Goal: Task Accomplishment & Management: Manage account settings

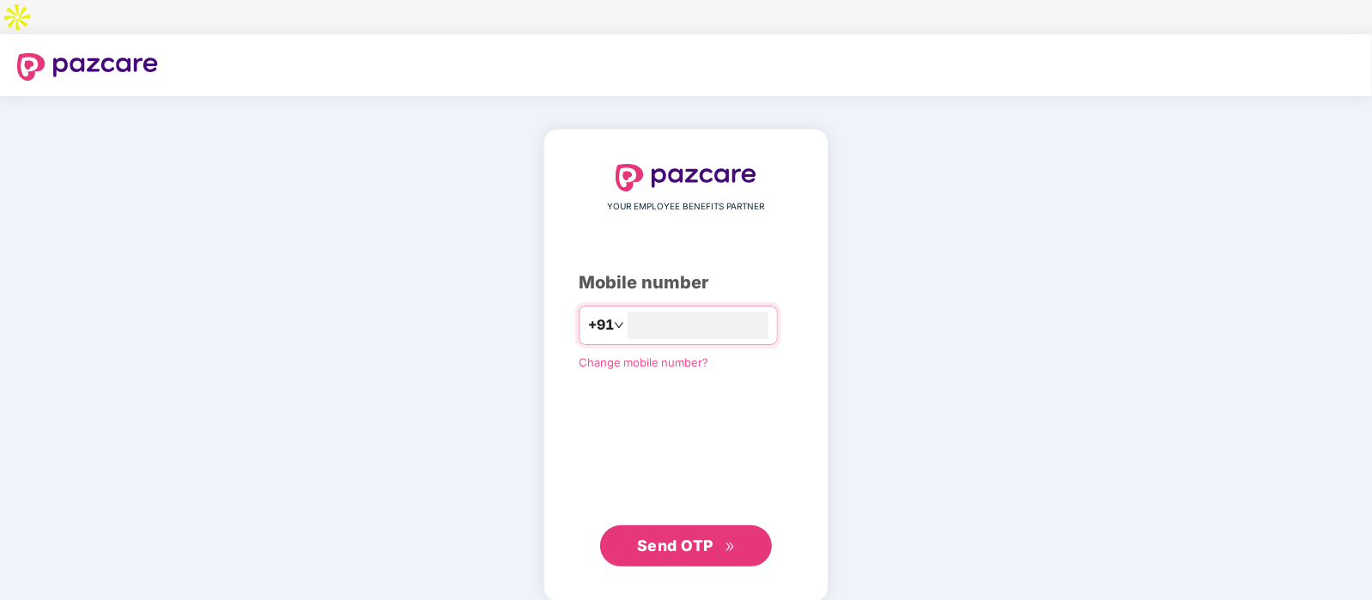
type input "**********"
click at [722, 525] on button "Send OTP" at bounding box center [686, 545] width 172 height 41
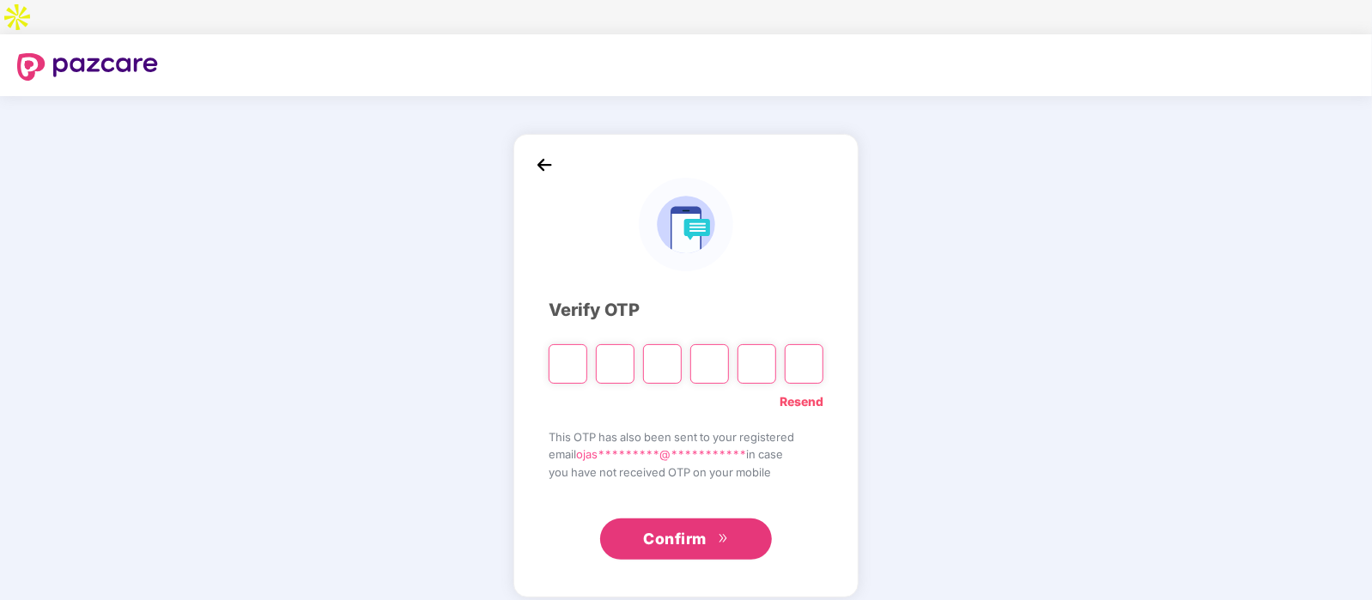
type input "*"
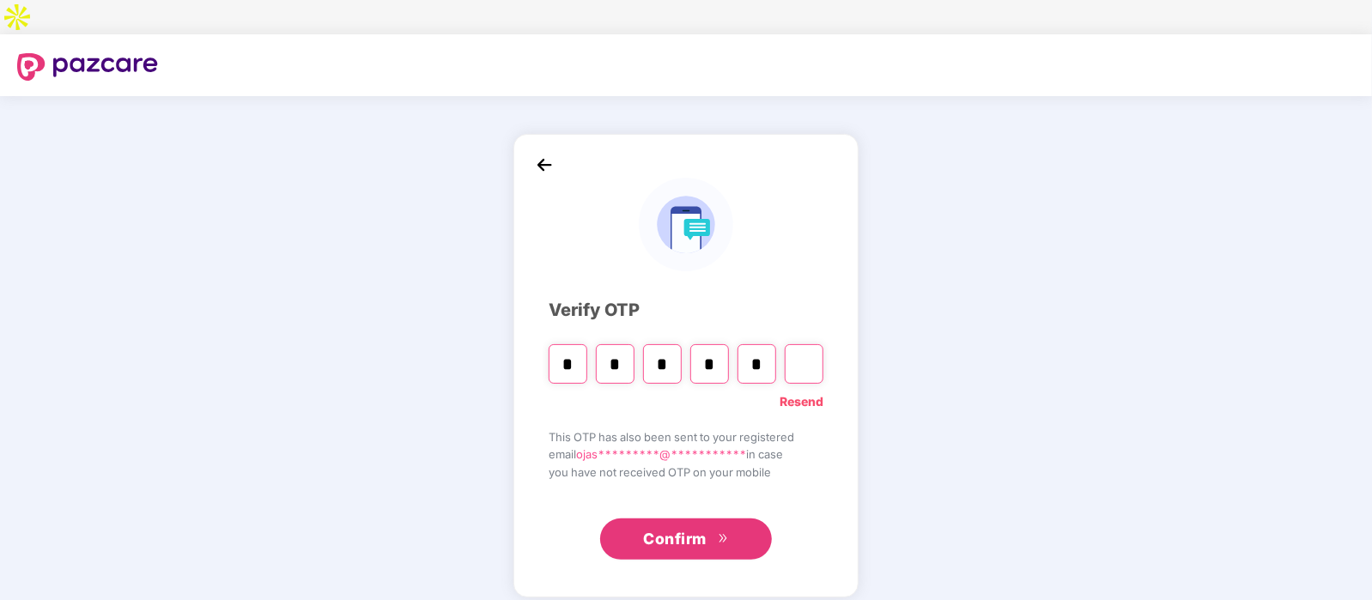
type input "*"
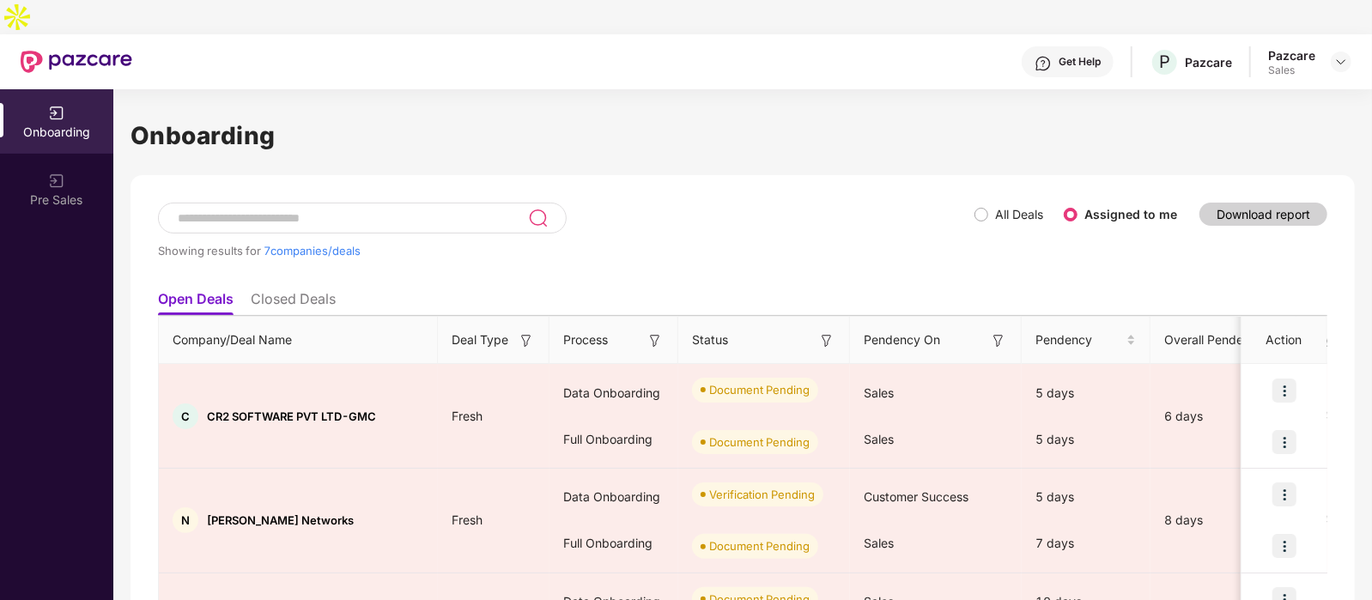
click at [1343, 42] on div "Get Help P Pazcare Pazcare Sales" at bounding box center [741, 61] width 1219 height 55
click at [1340, 55] on img at bounding box center [1341, 62] width 14 height 14
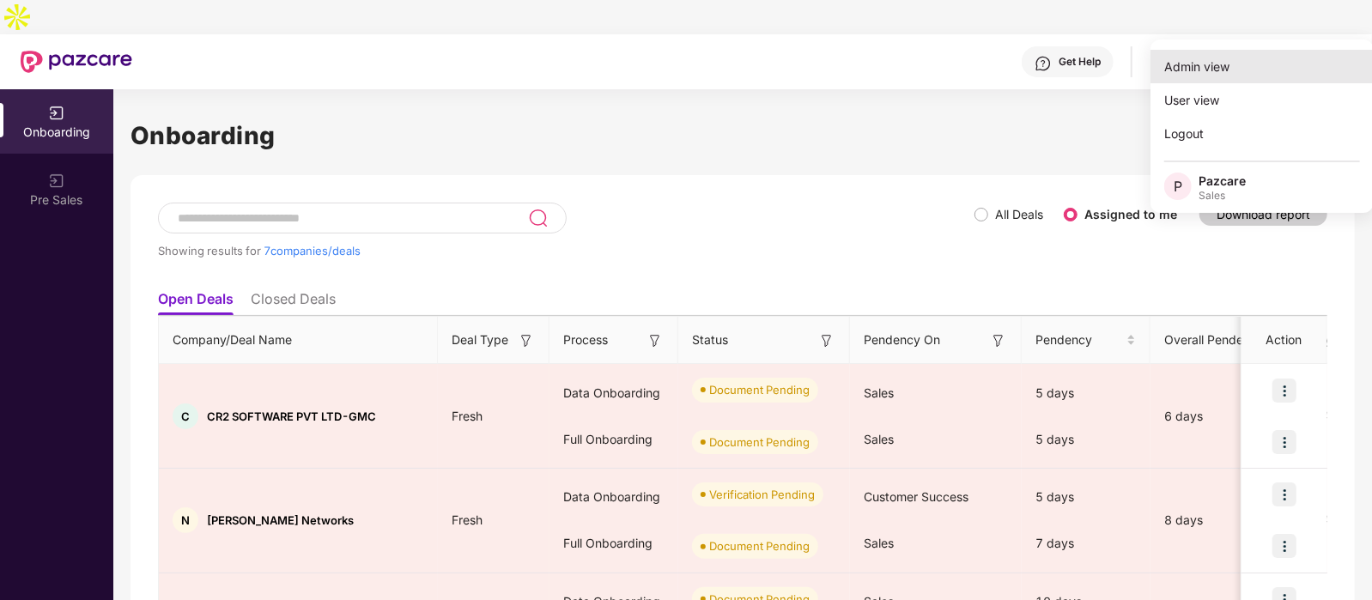
click at [1229, 75] on div "Admin view" at bounding box center [1262, 66] width 223 height 33
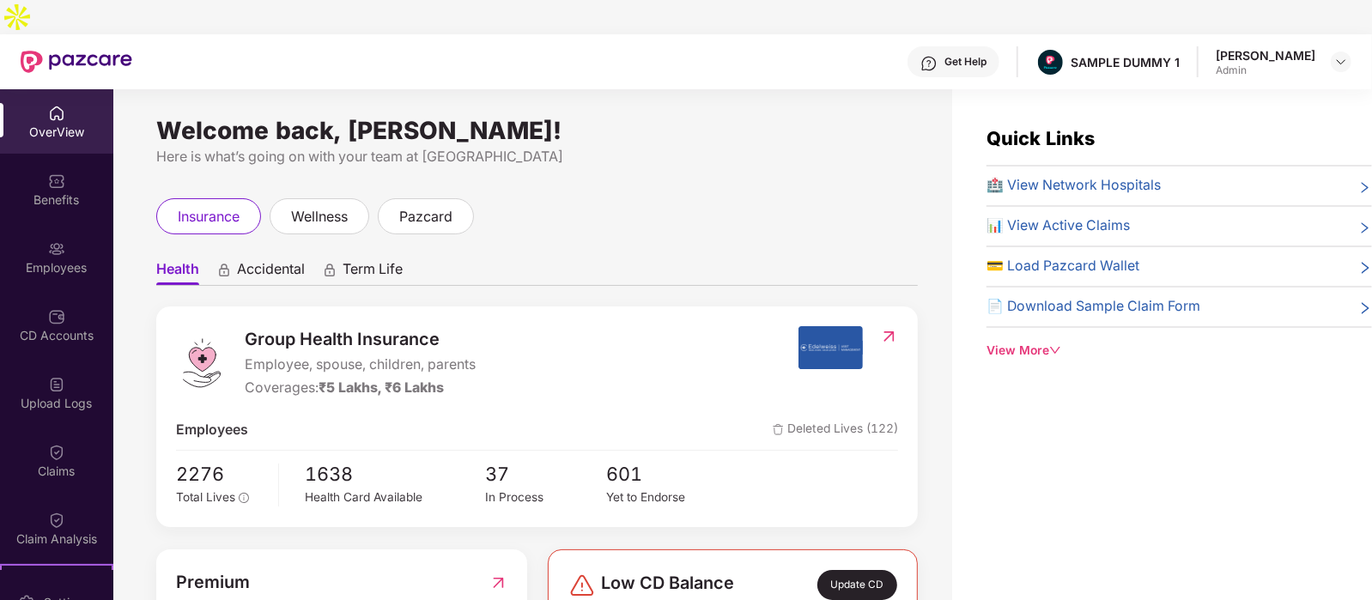
click at [236, 260] on div "Accidental" at bounding box center [260, 272] width 88 height 25
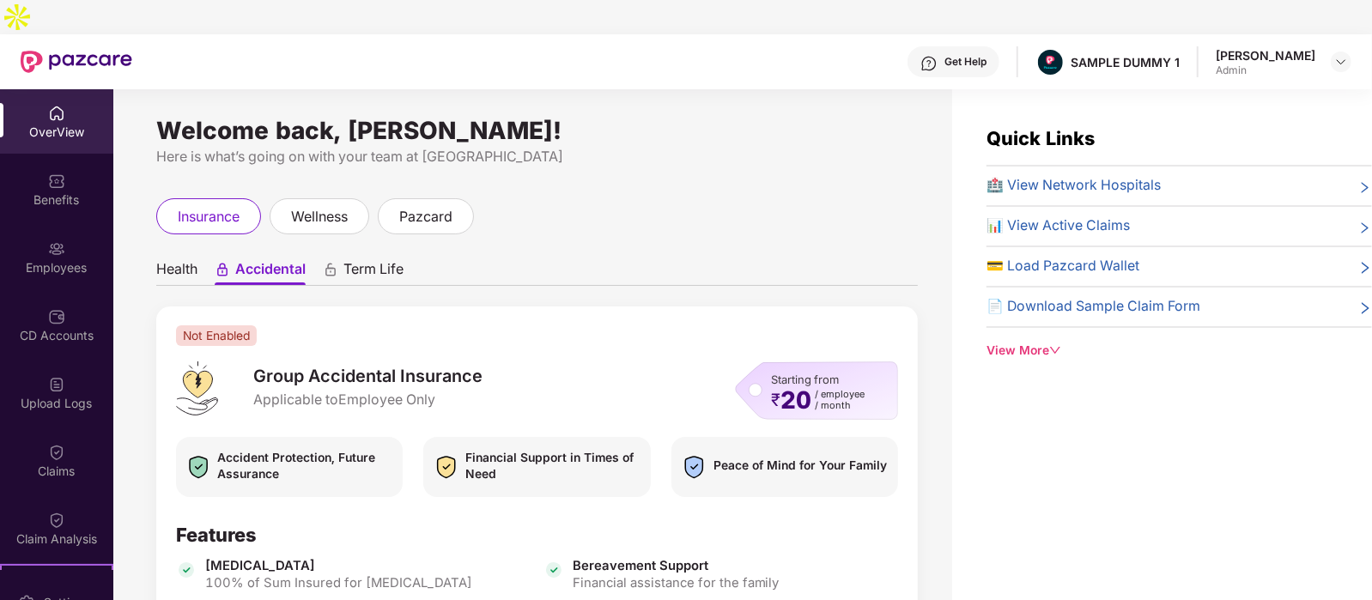
click at [203, 252] on ul "Health Accidental Term Life" at bounding box center [537, 269] width 762 height 34
click at [161, 260] on span "Health" at bounding box center [176, 272] width 41 height 25
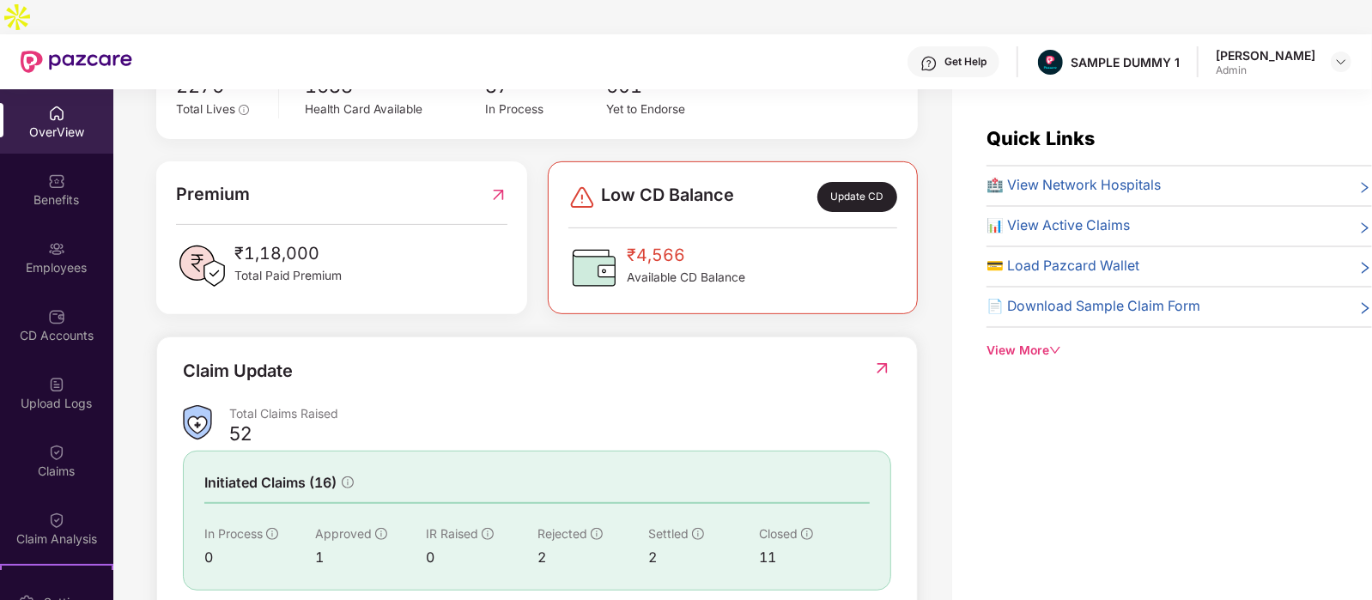
scroll to position [458, 0]
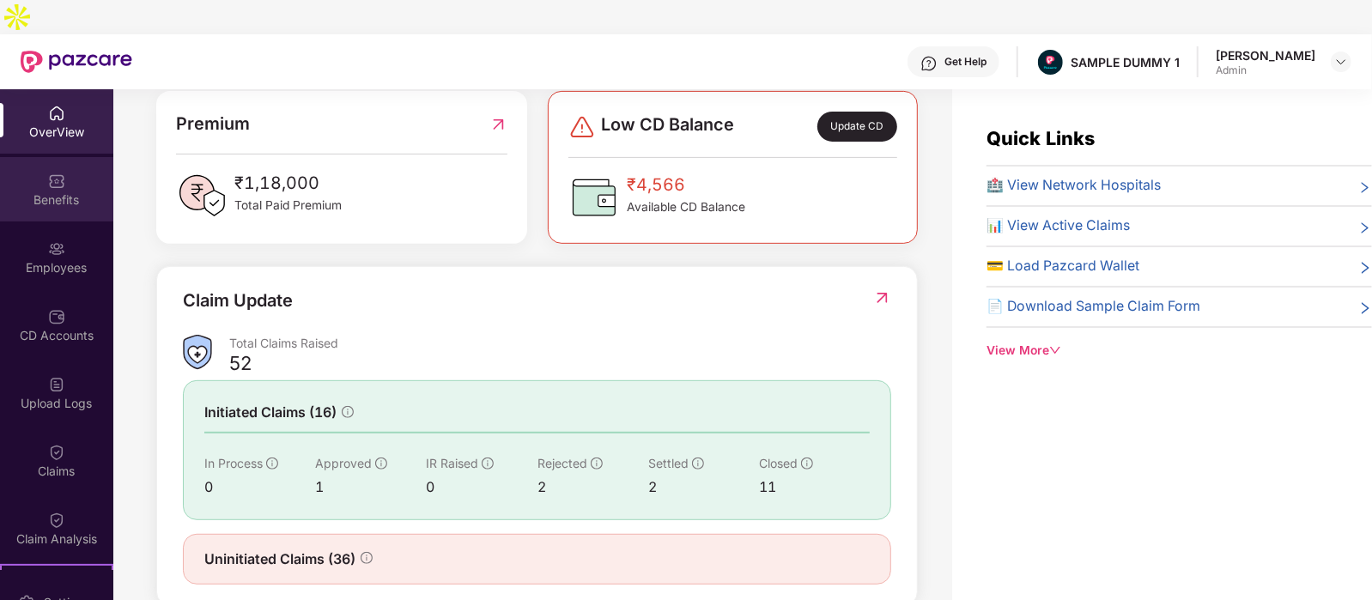
click at [52, 173] on img at bounding box center [56, 181] width 17 height 17
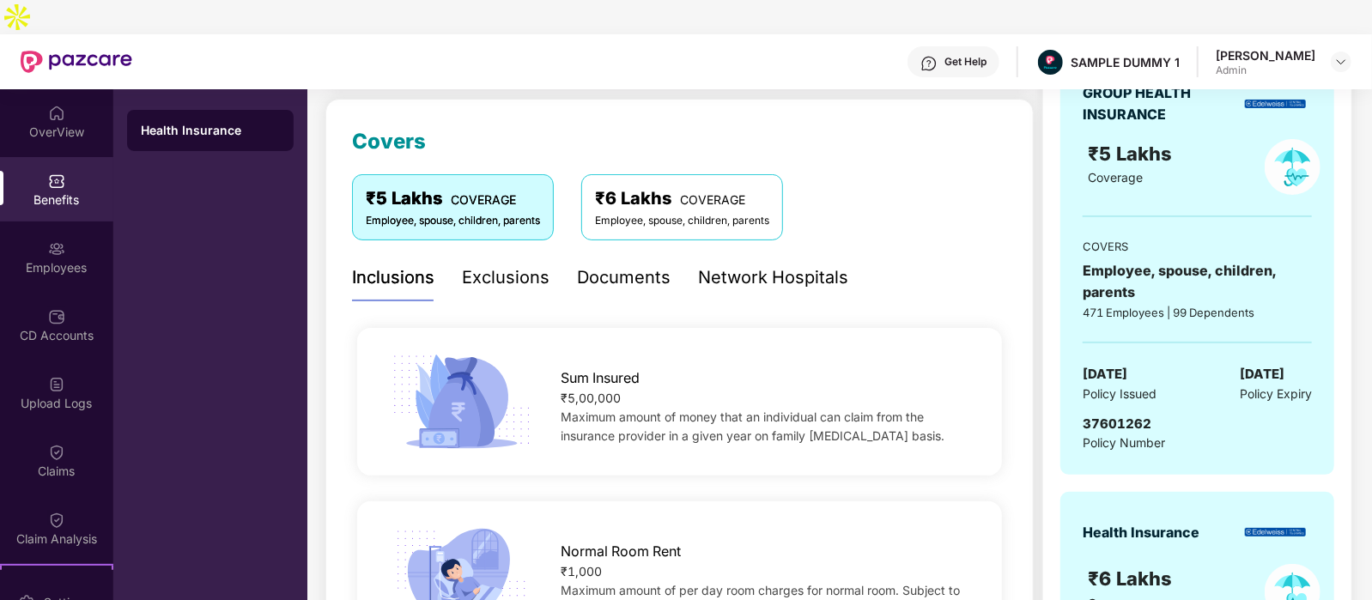
scroll to position [197, 0]
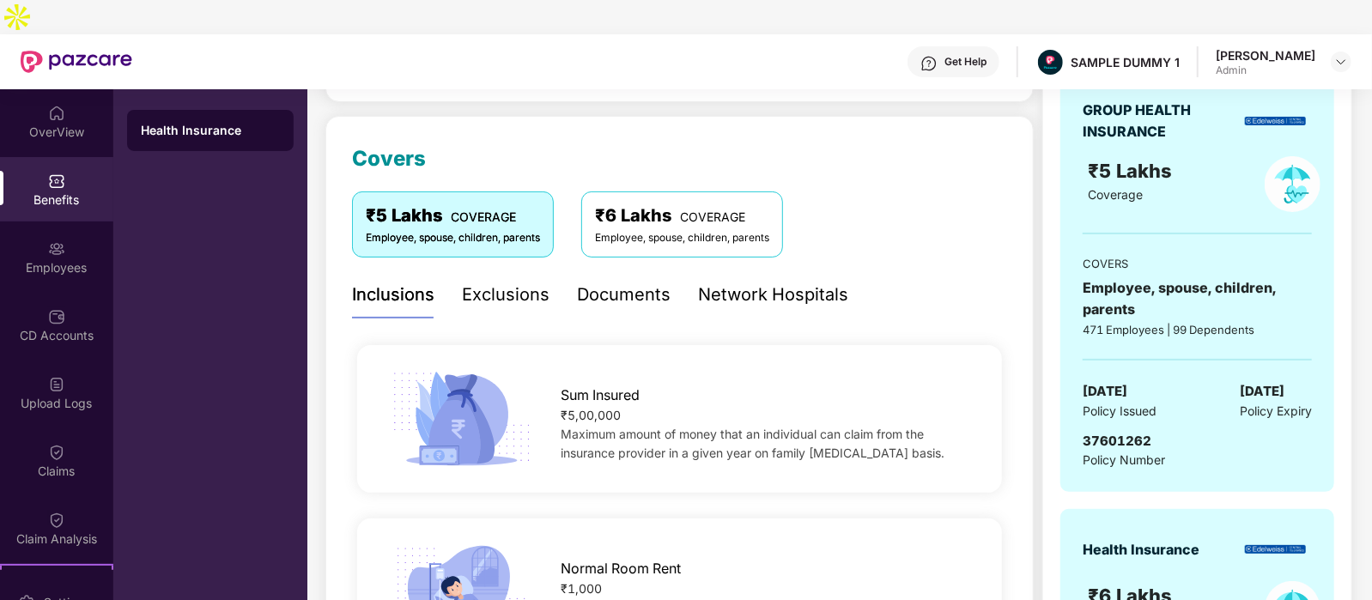
click at [498, 282] on div "Exclusions" at bounding box center [506, 295] width 88 height 27
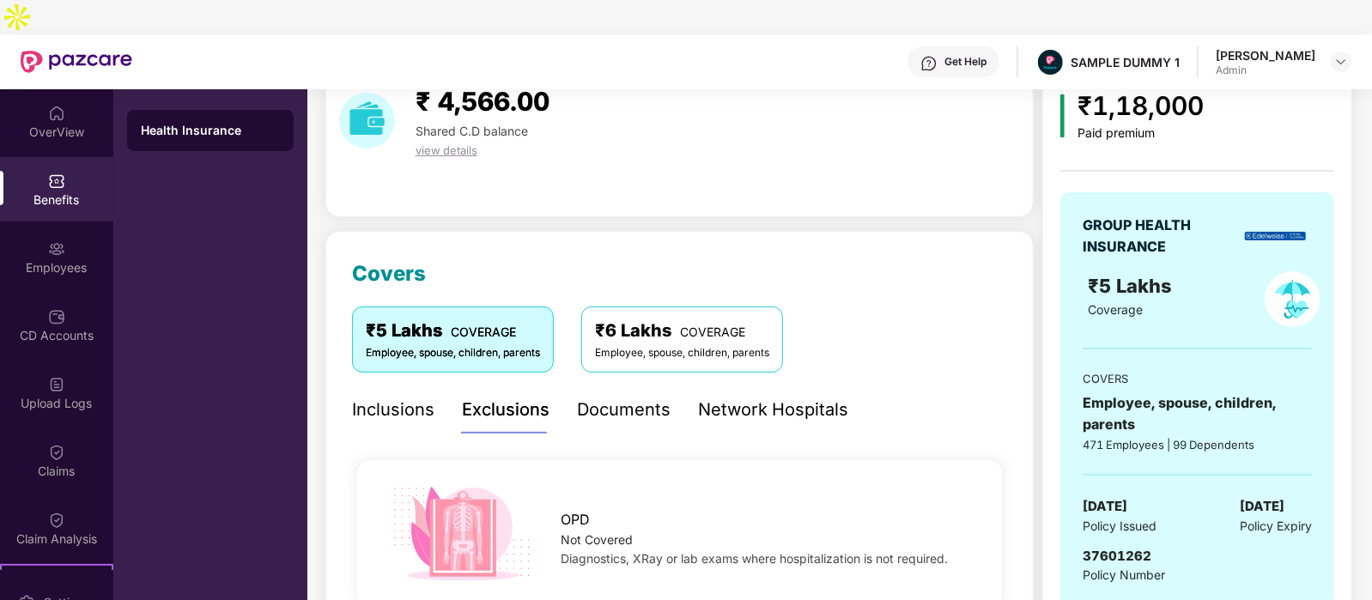
scroll to position [18, 0]
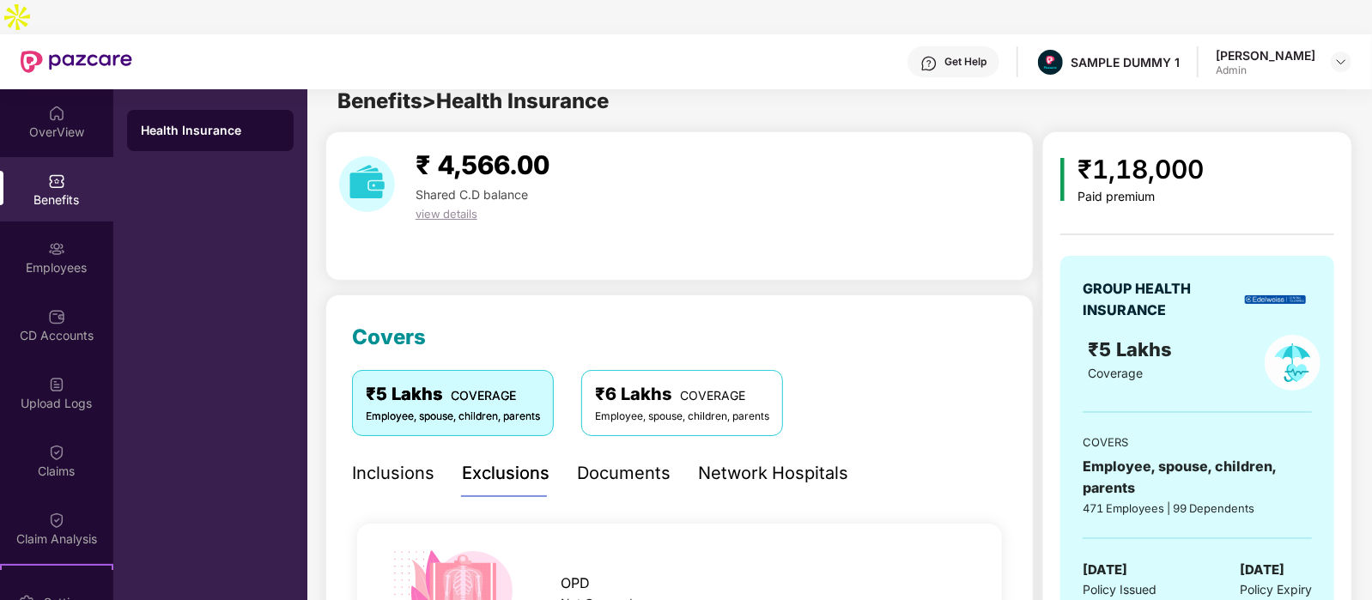
click at [652, 460] on div "Documents" at bounding box center [624, 473] width 94 height 27
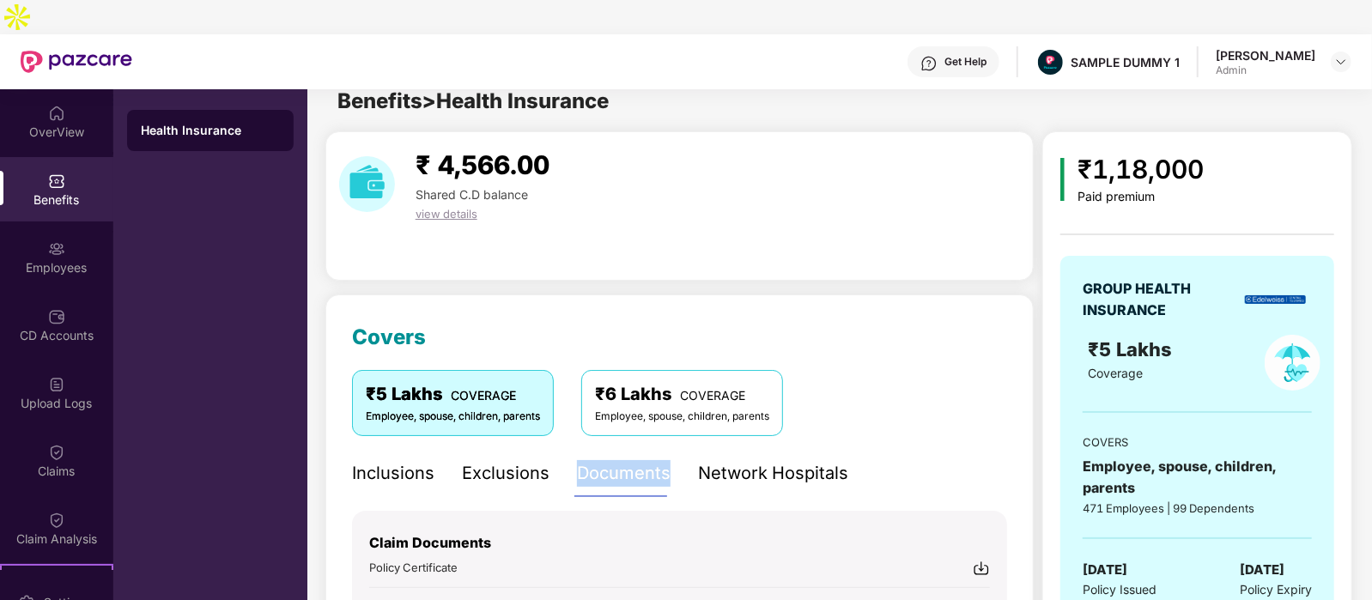
click at [652, 460] on div "Documents" at bounding box center [624, 473] width 94 height 27
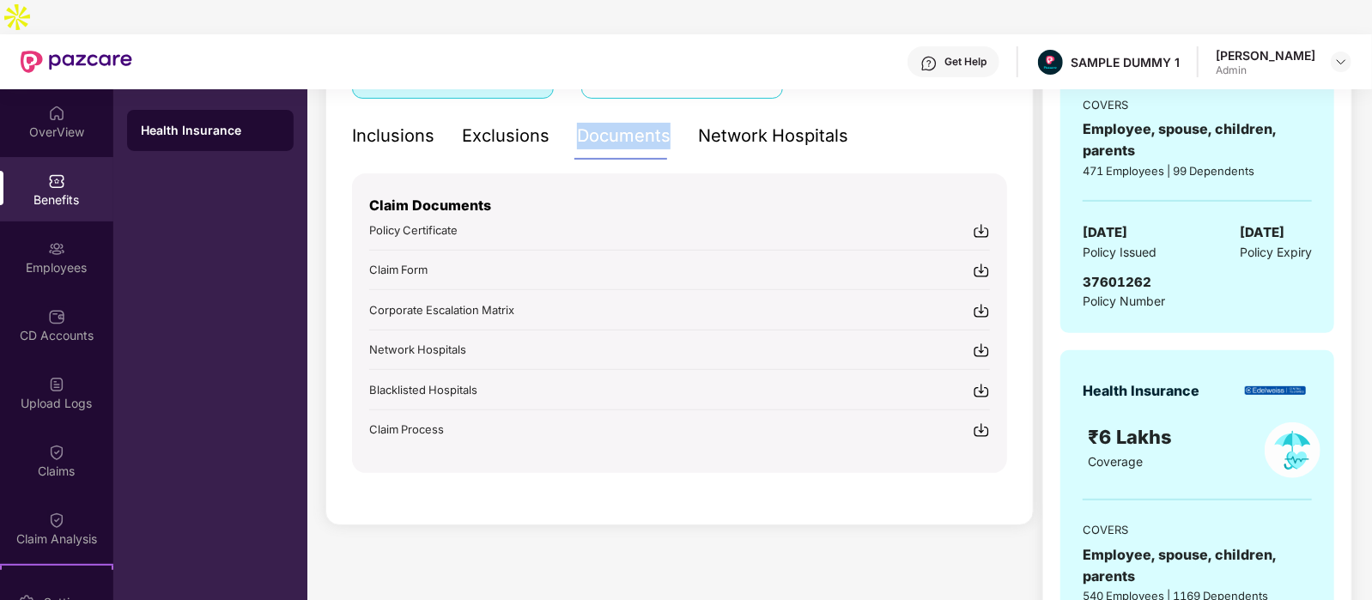
scroll to position [360, 0]
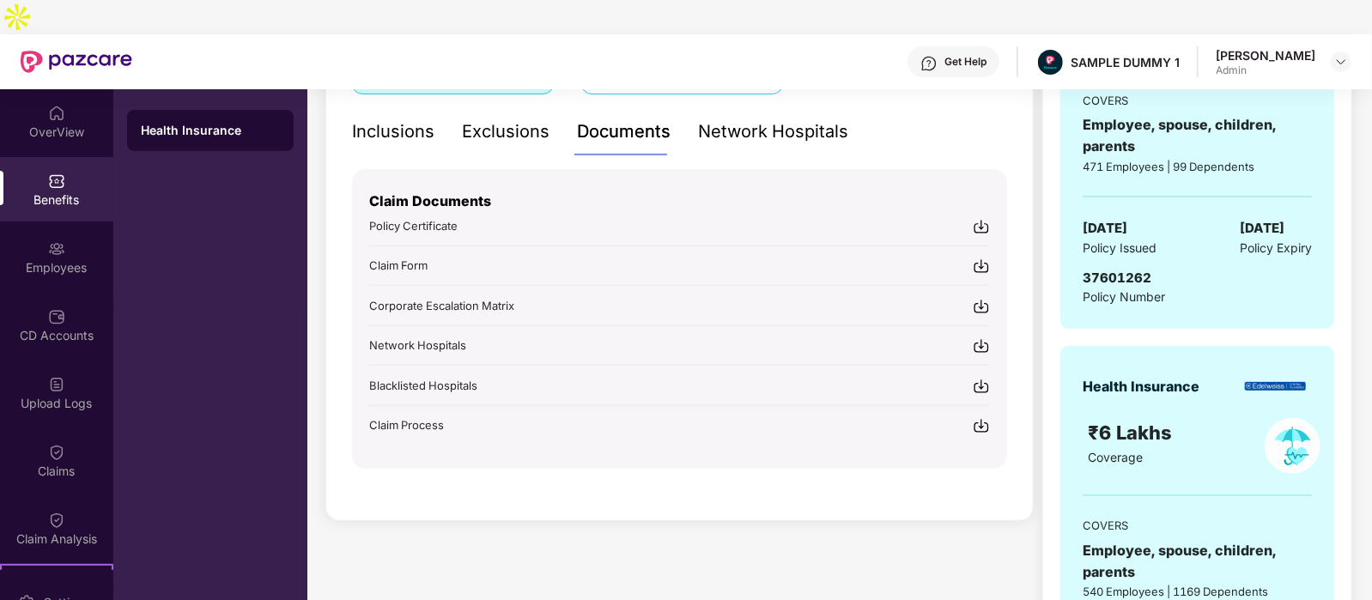
click at [916, 70] on div "₹5 Lakhs COVERAGE Employee, spouse, children, parents ₹6 Lakhs COVERAGE Employe…" at bounding box center [679, 67] width 655 height 79
click at [751, 118] on div "Network Hospitals" at bounding box center [773, 131] width 150 height 27
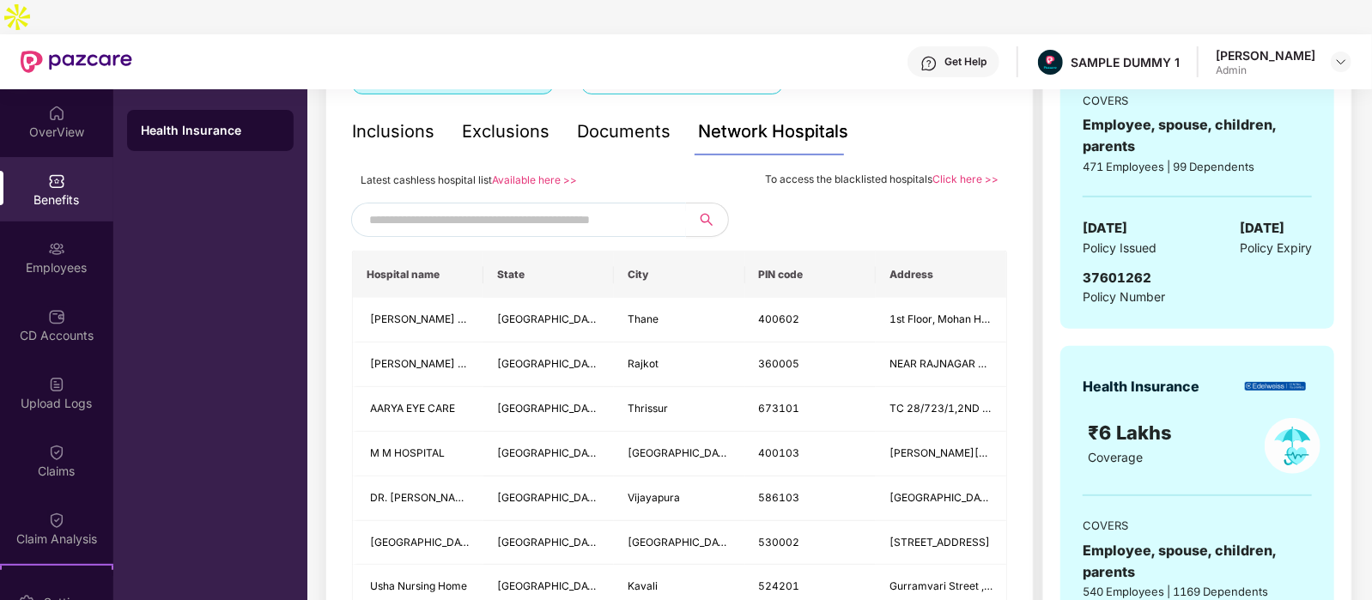
click at [421, 207] on input "text" at bounding box center [516, 220] width 294 height 26
type input "******"
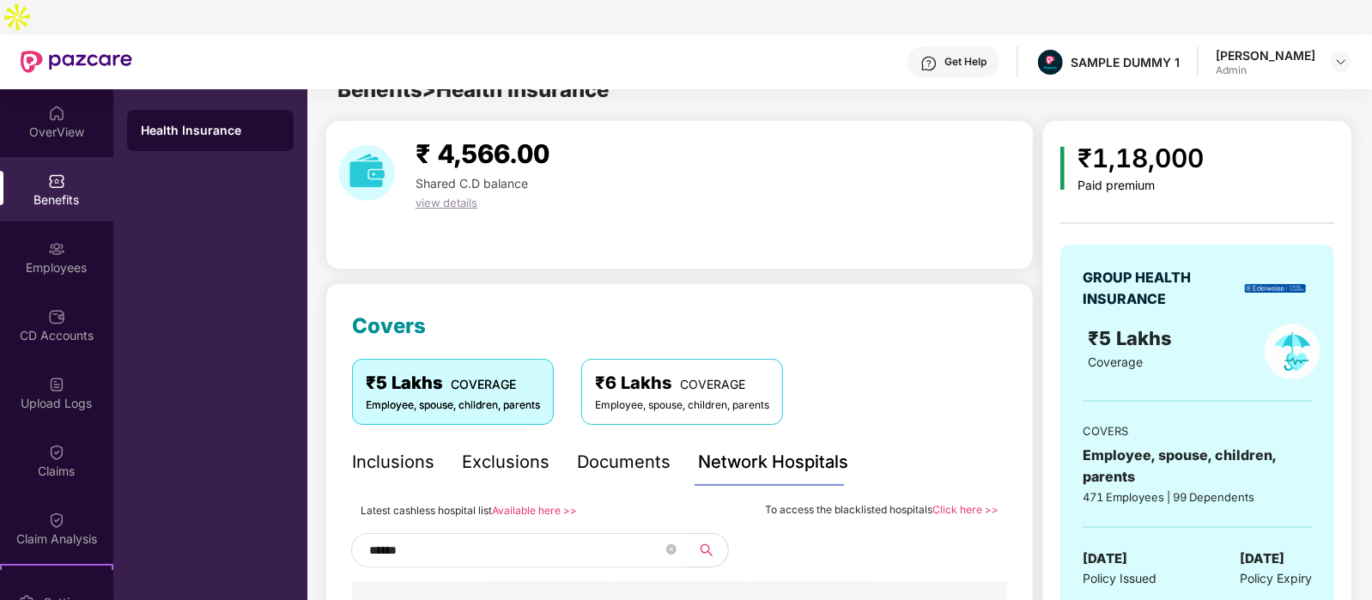
scroll to position [0, 0]
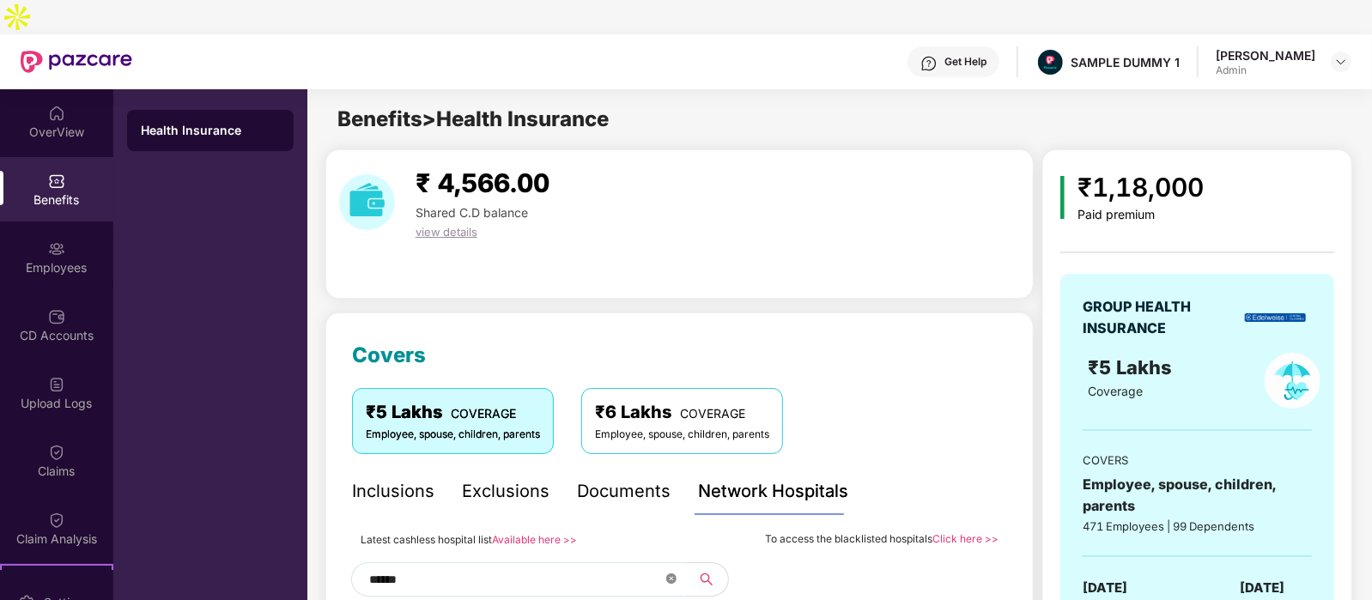
click at [672, 574] on icon "close-circle" at bounding box center [671, 579] width 10 height 10
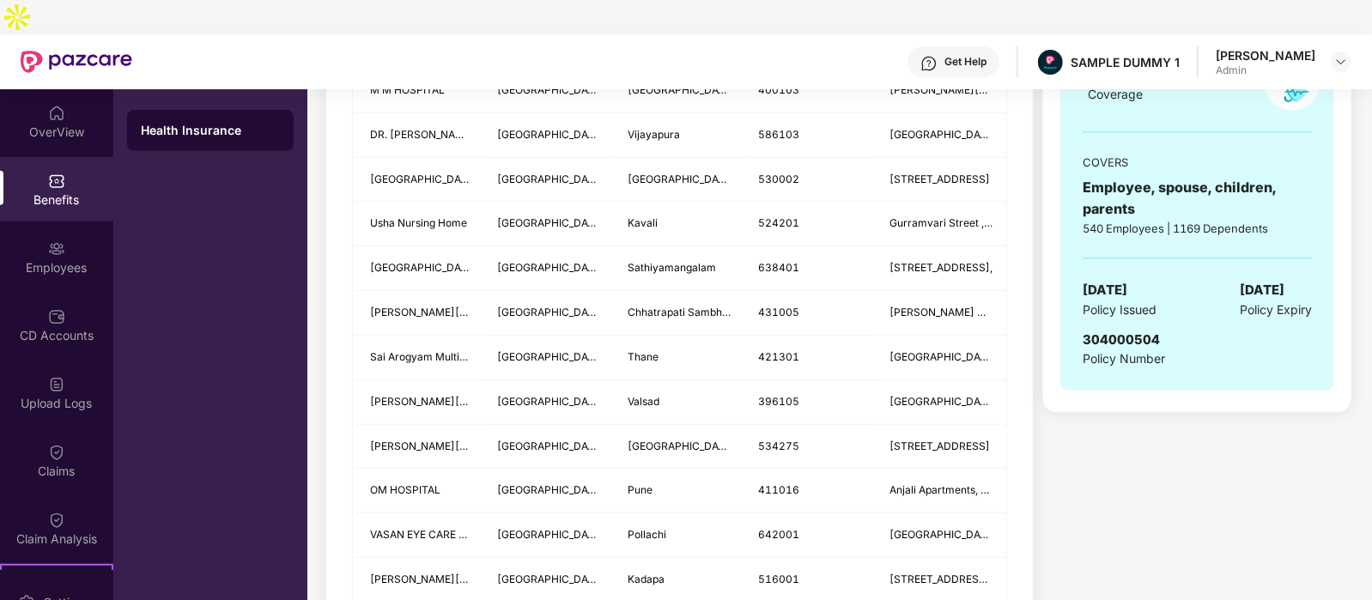
scroll to position [381, 0]
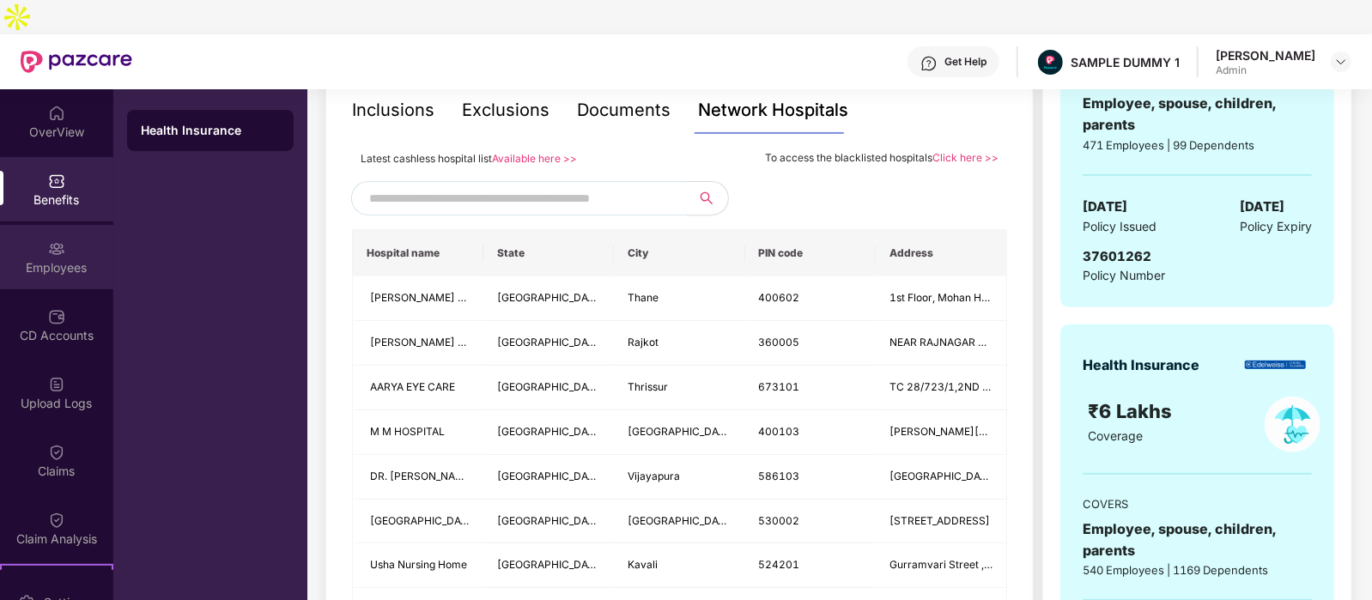
click at [48, 240] on img at bounding box center [56, 248] width 17 height 17
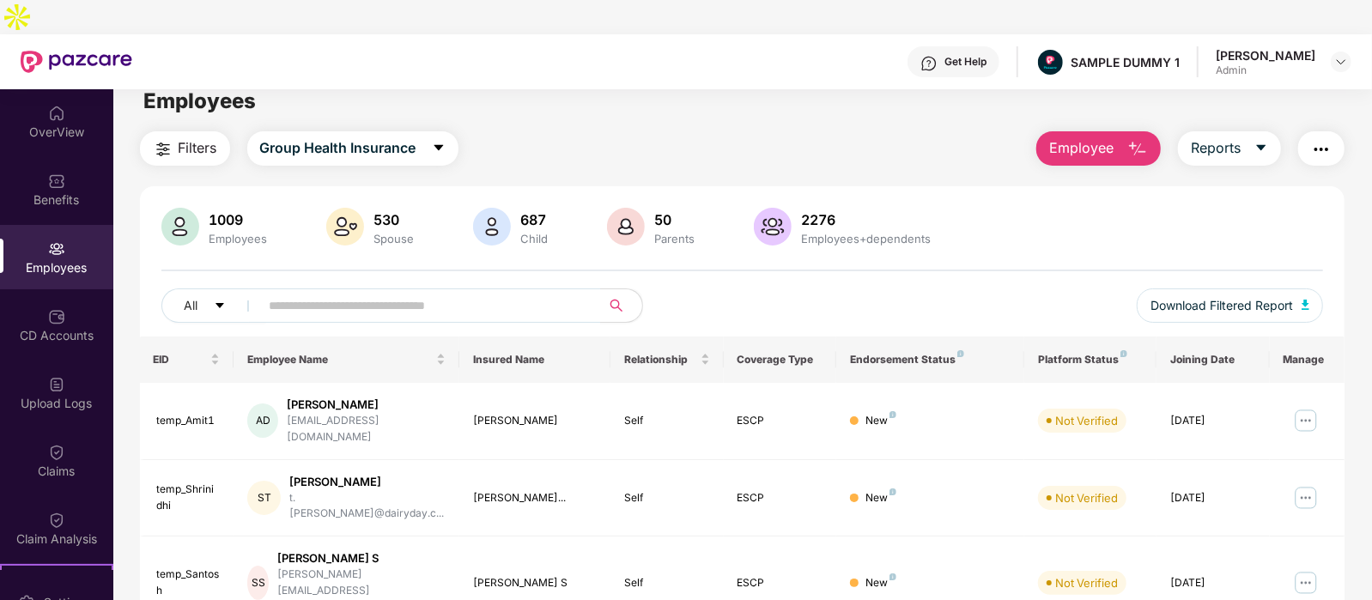
scroll to position [0, 0]
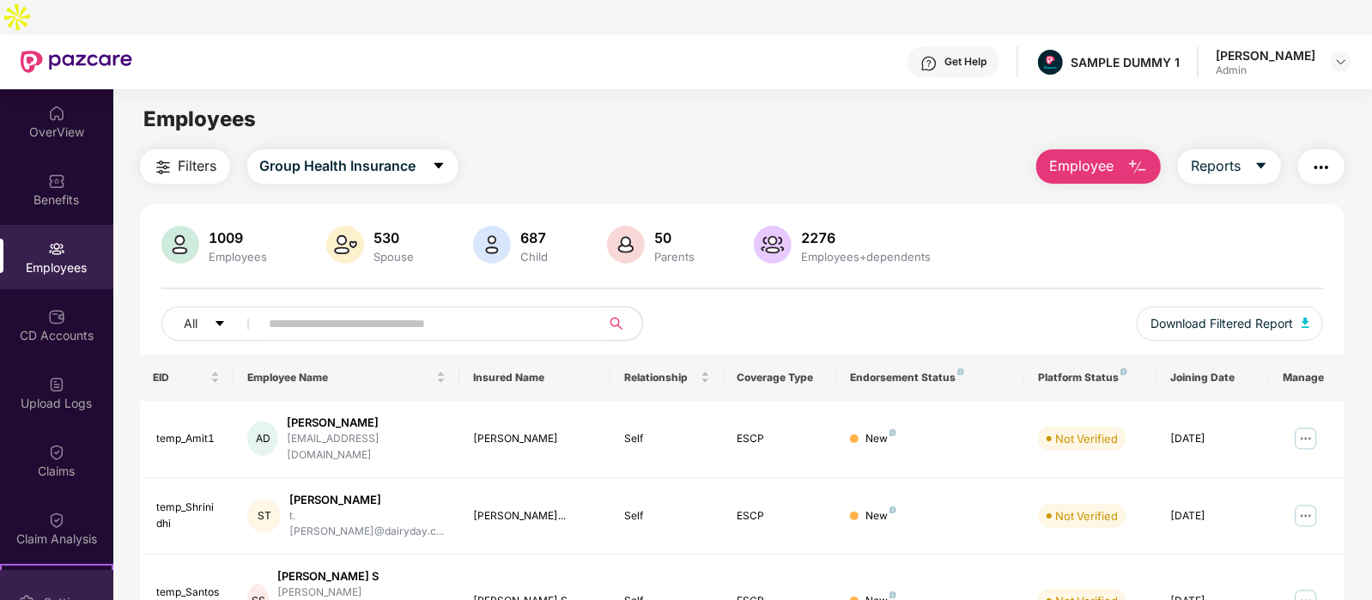
click at [17, 570] on div "Settings" at bounding box center [56, 602] width 113 height 64
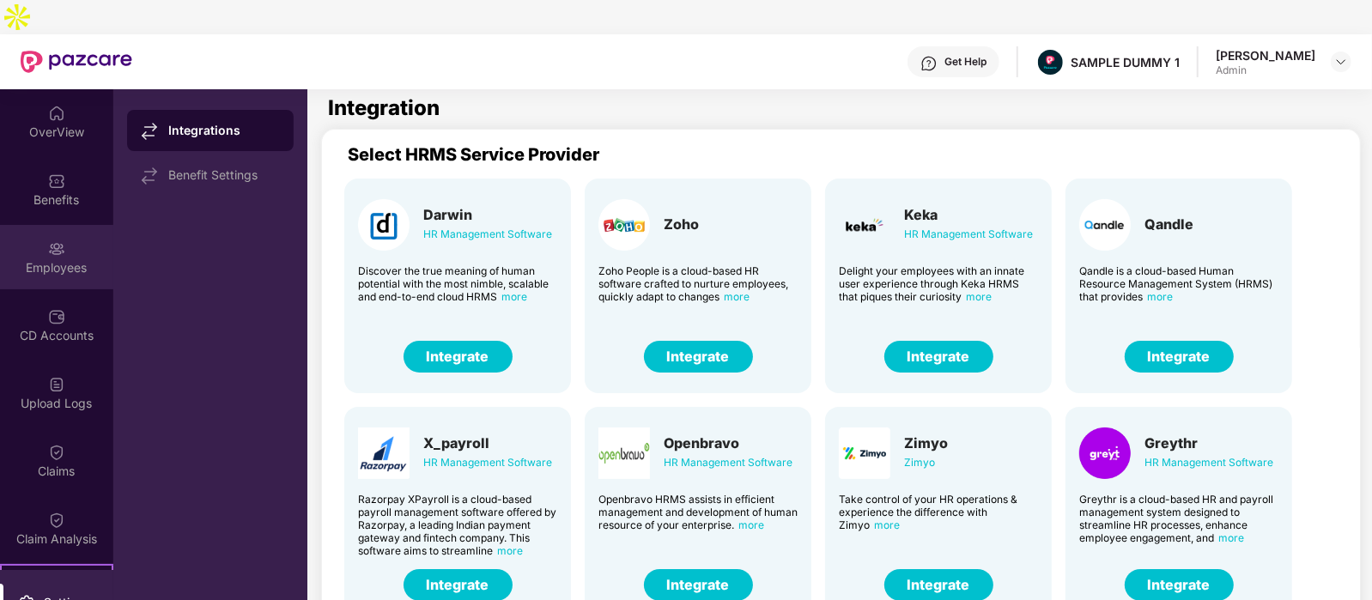
click at [68, 225] on div "Employees" at bounding box center [56, 257] width 113 height 64
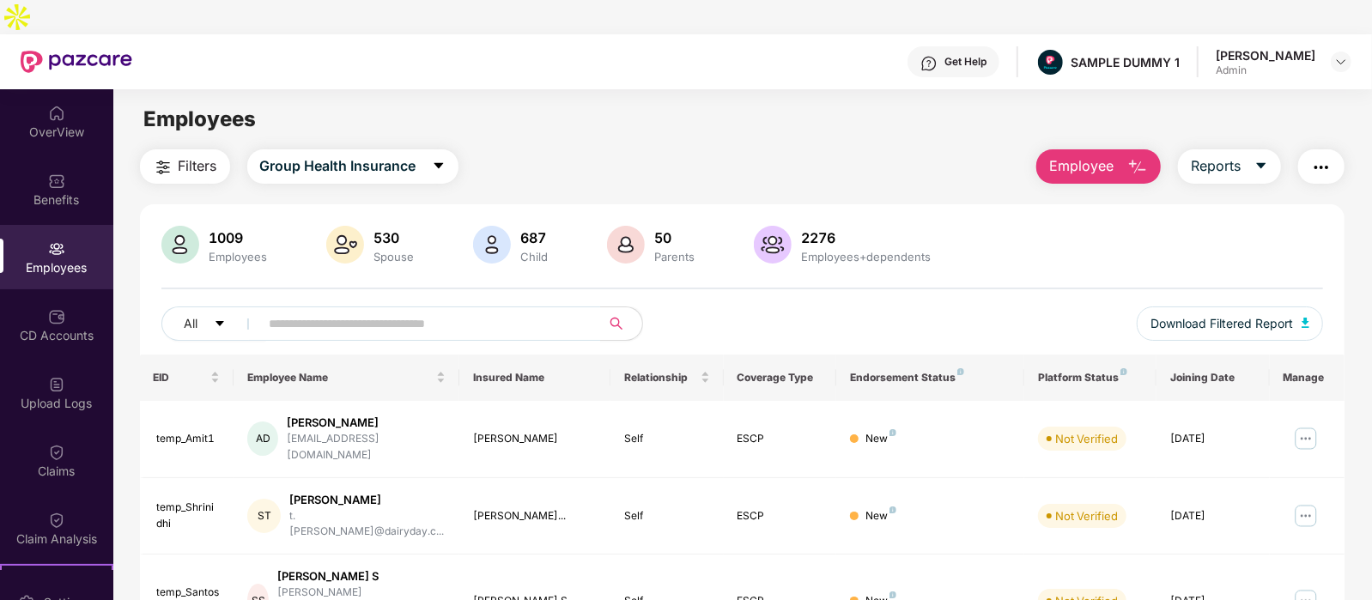
click at [1072, 149] on button "Employee" at bounding box center [1098, 166] width 124 height 34
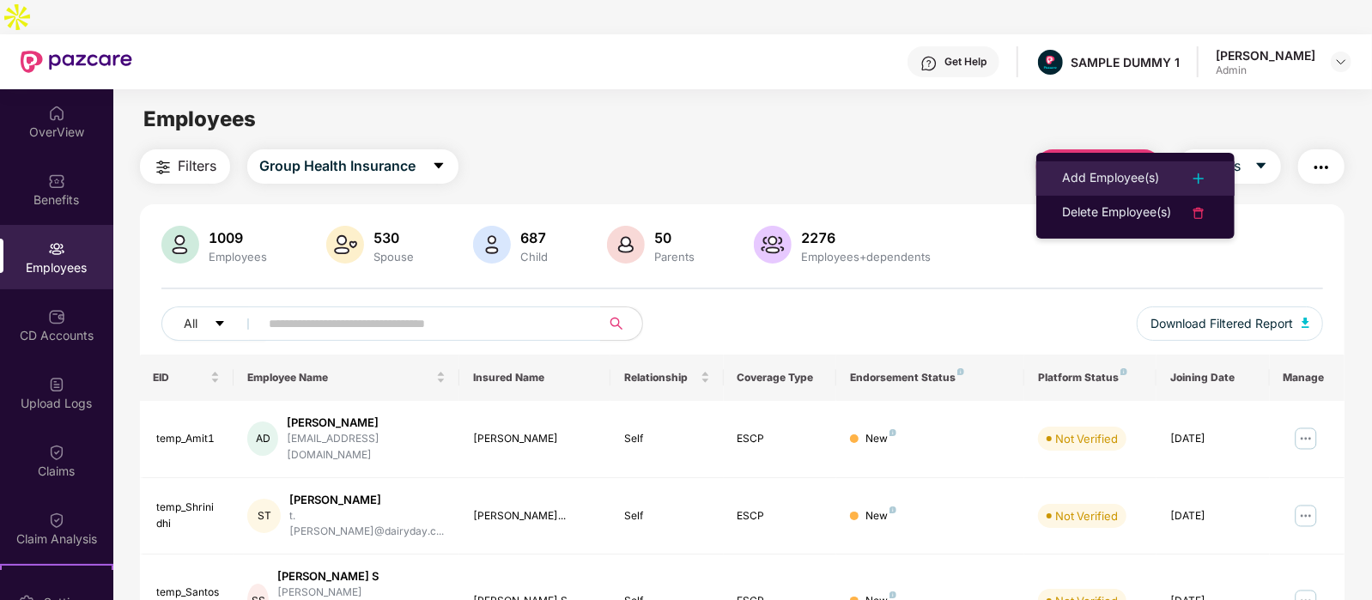
click at [1102, 173] on div "Add Employee(s)" at bounding box center [1110, 178] width 97 height 21
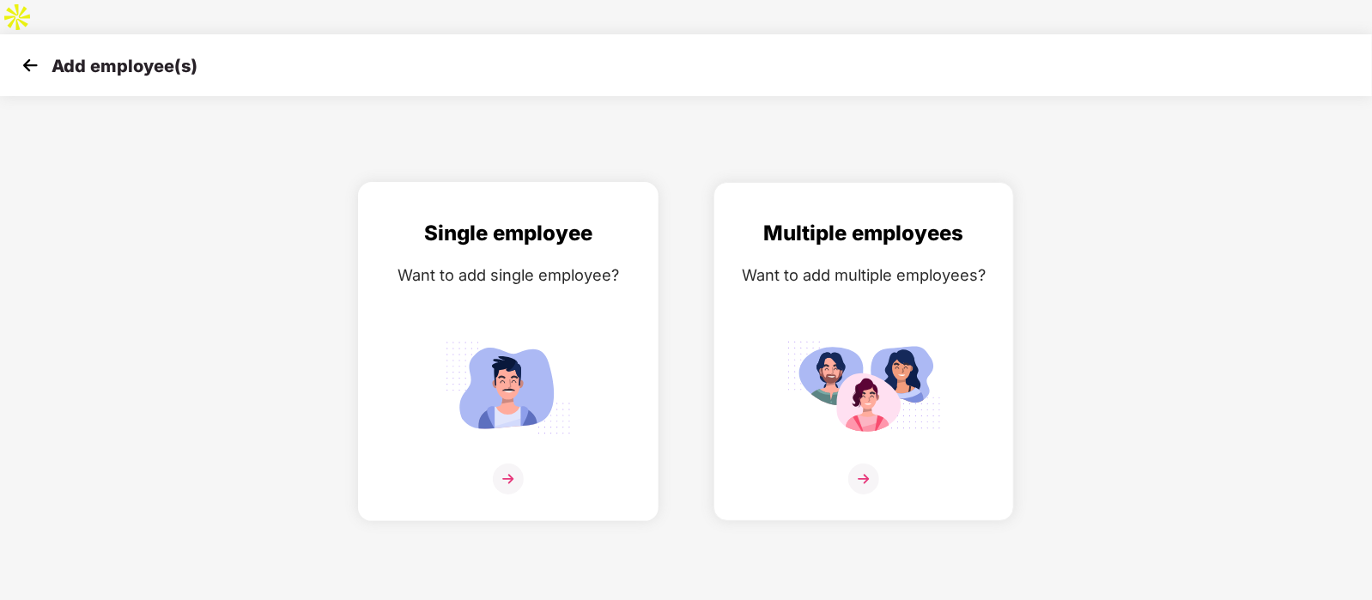
click at [429, 264] on div "Single employee Want to add single employee?" at bounding box center [508, 366] width 264 height 299
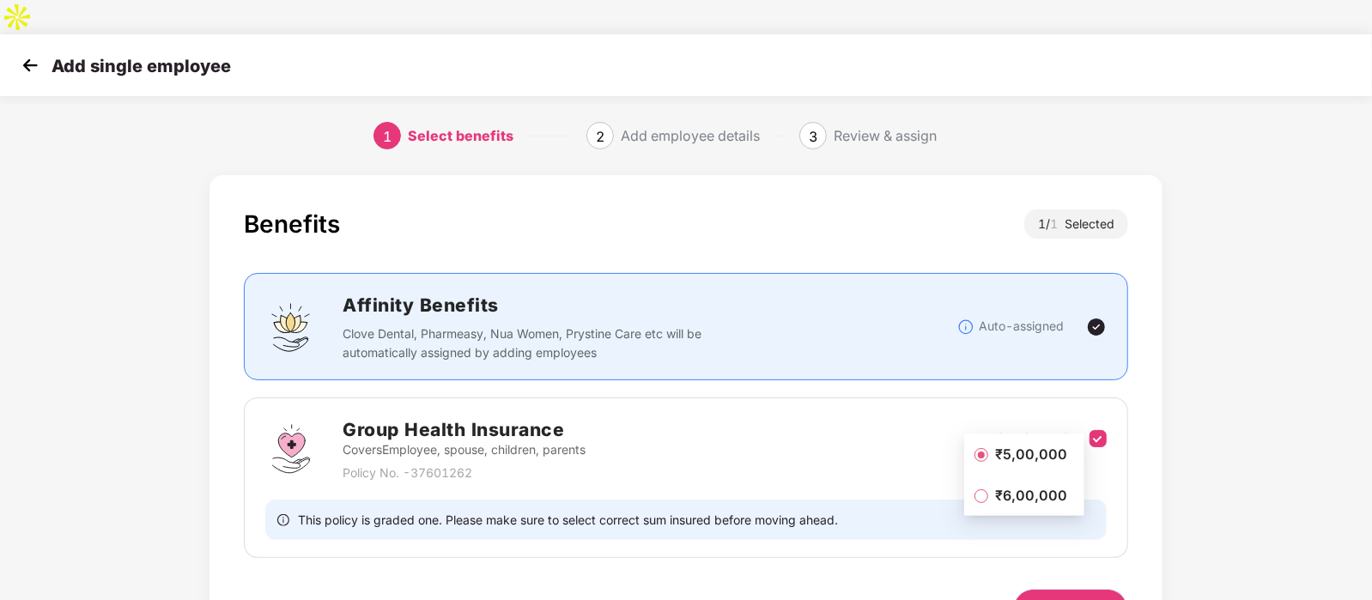
click at [1087, 589] on button "Next" at bounding box center [1070, 609] width 115 height 41
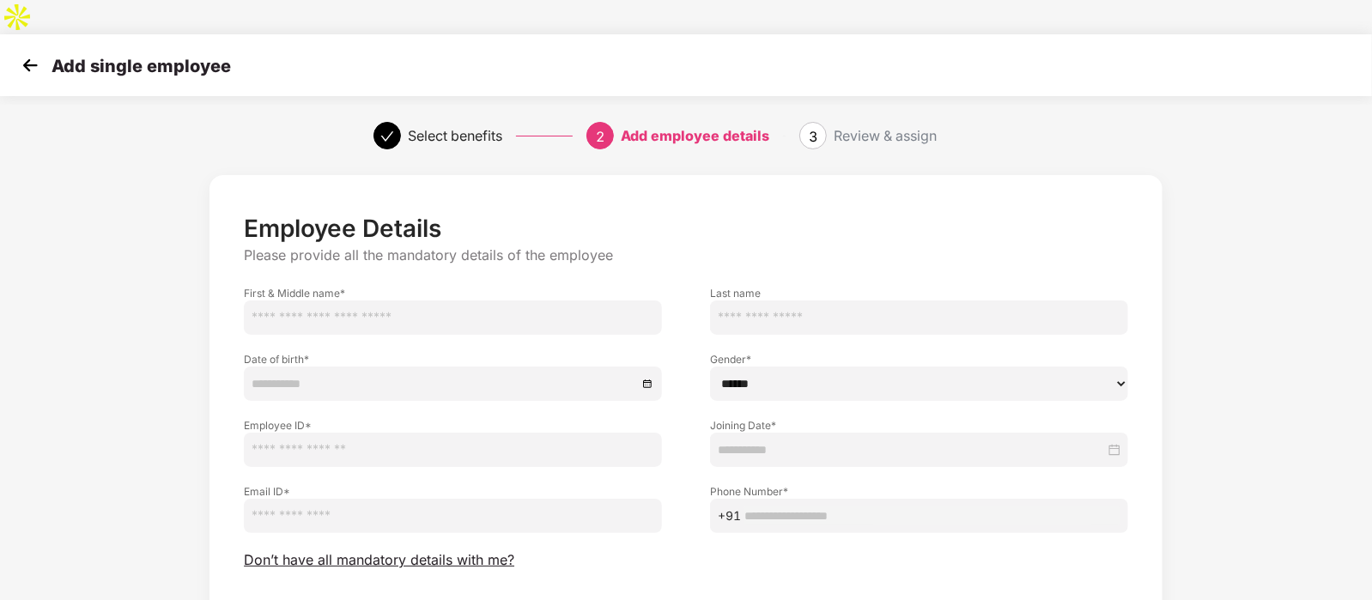
scroll to position [87, 0]
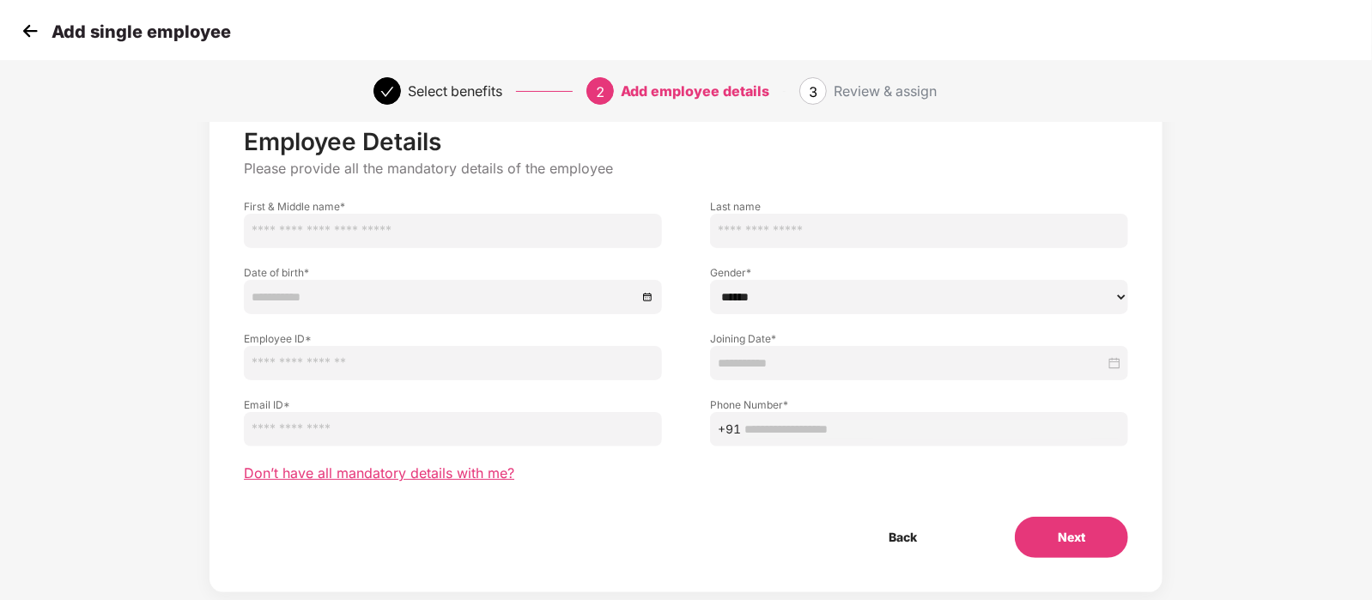
click at [466, 465] on span "Don’t have all mandatory details with me?" at bounding box center [379, 474] width 270 height 18
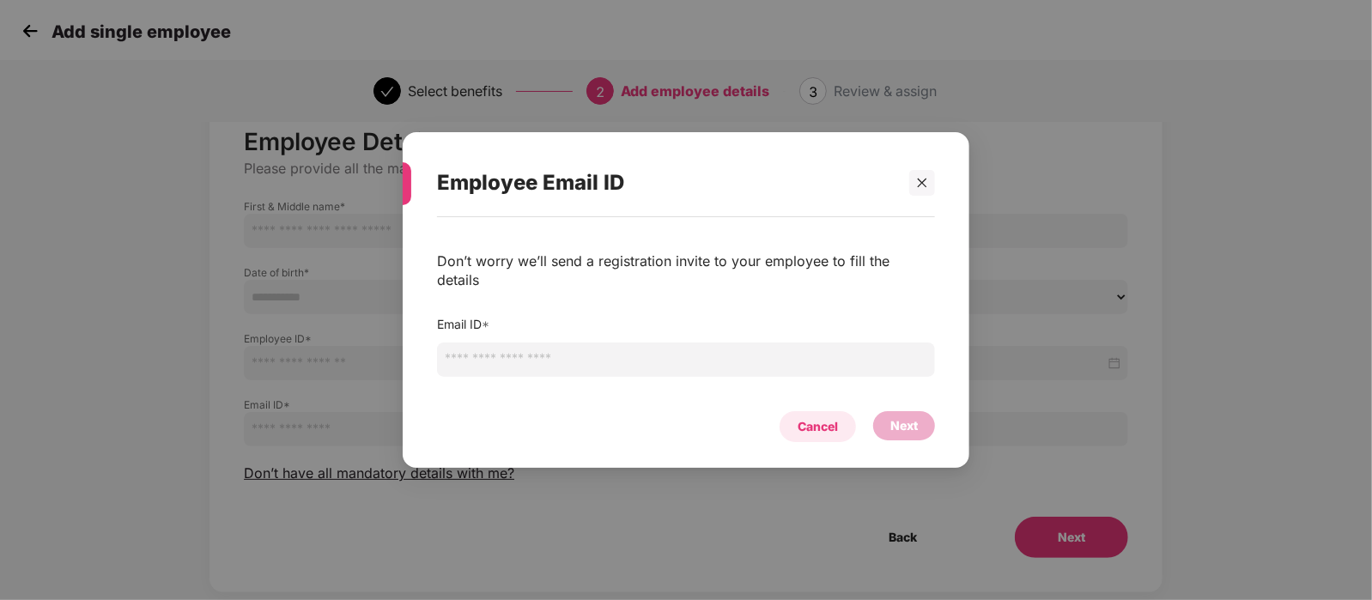
click at [809, 417] on div "Cancel" at bounding box center [818, 426] width 40 height 19
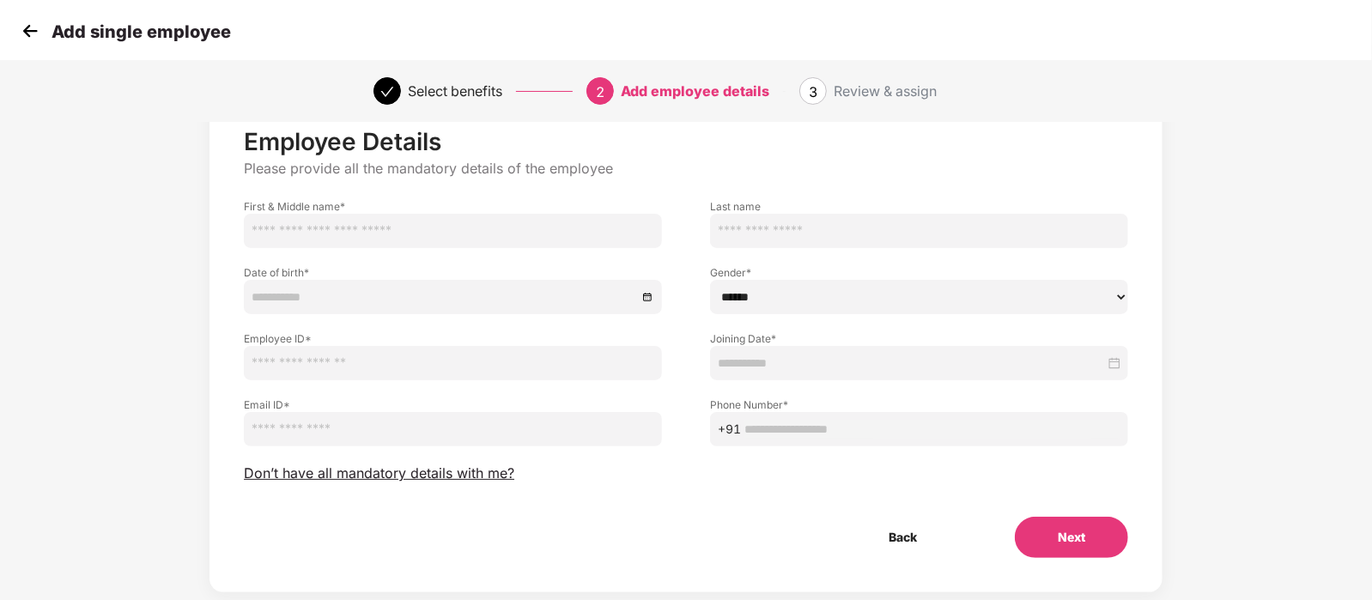
click at [32, 28] on img at bounding box center [30, 31] width 26 height 26
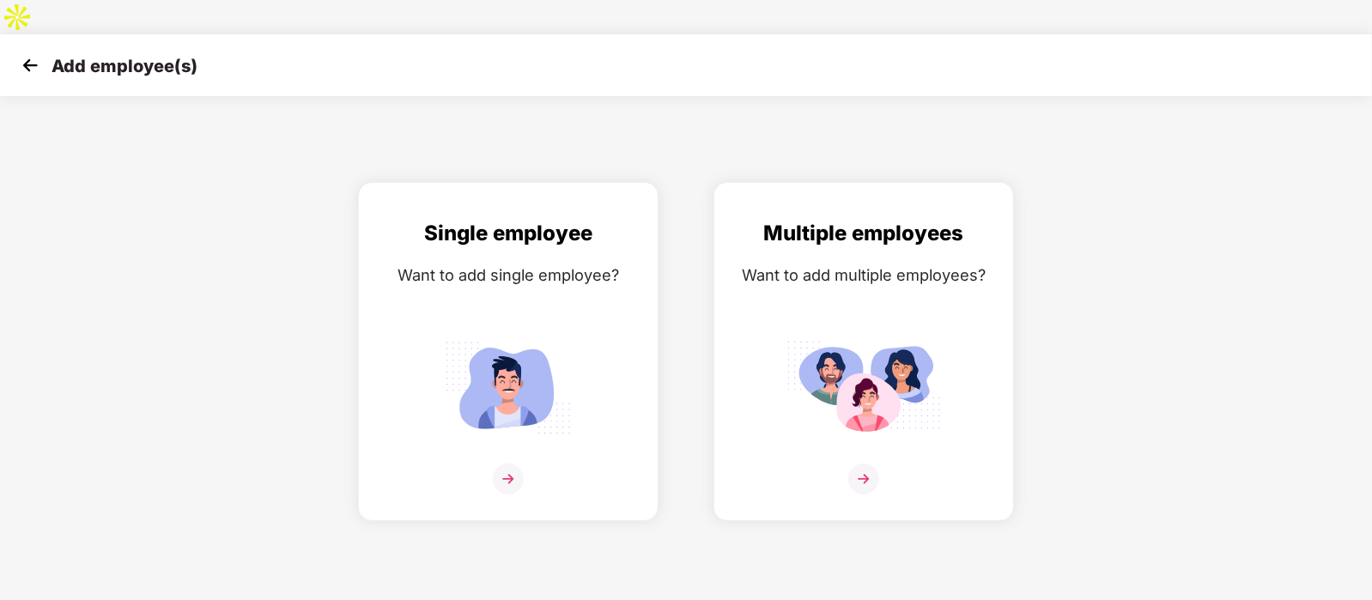
click at [32, 52] on img at bounding box center [30, 65] width 26 height 26
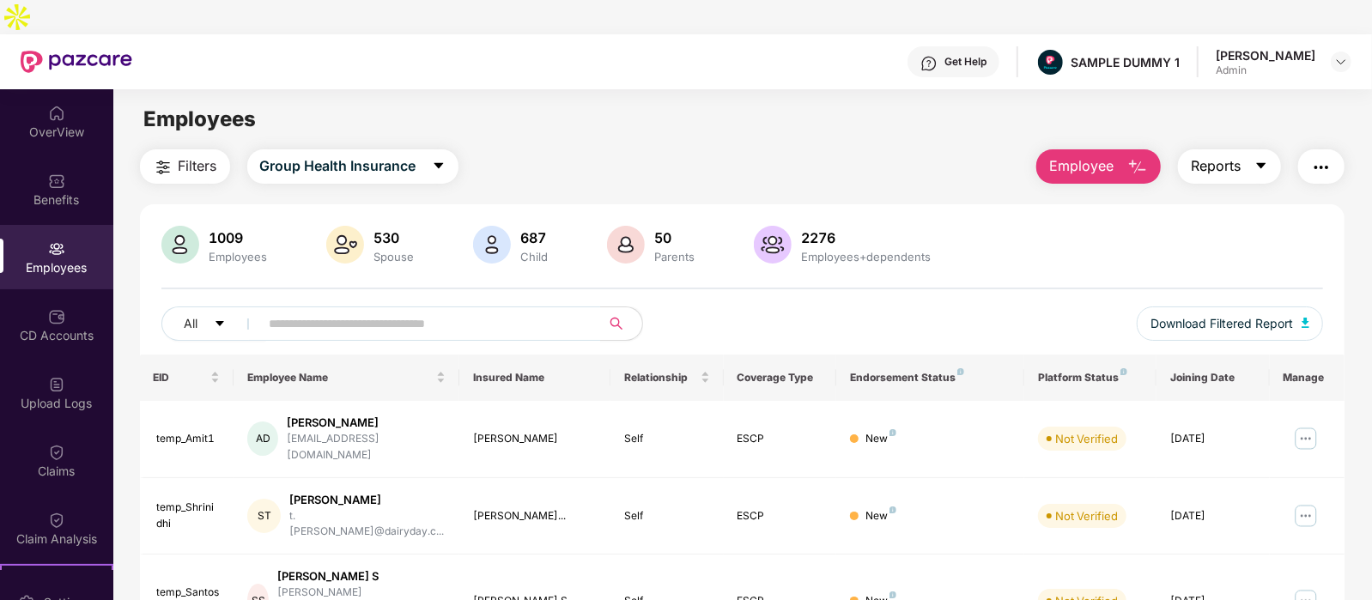
click at [1244, 149] on button "Reports" at bounding box center [1229, 166] width 103 height 34
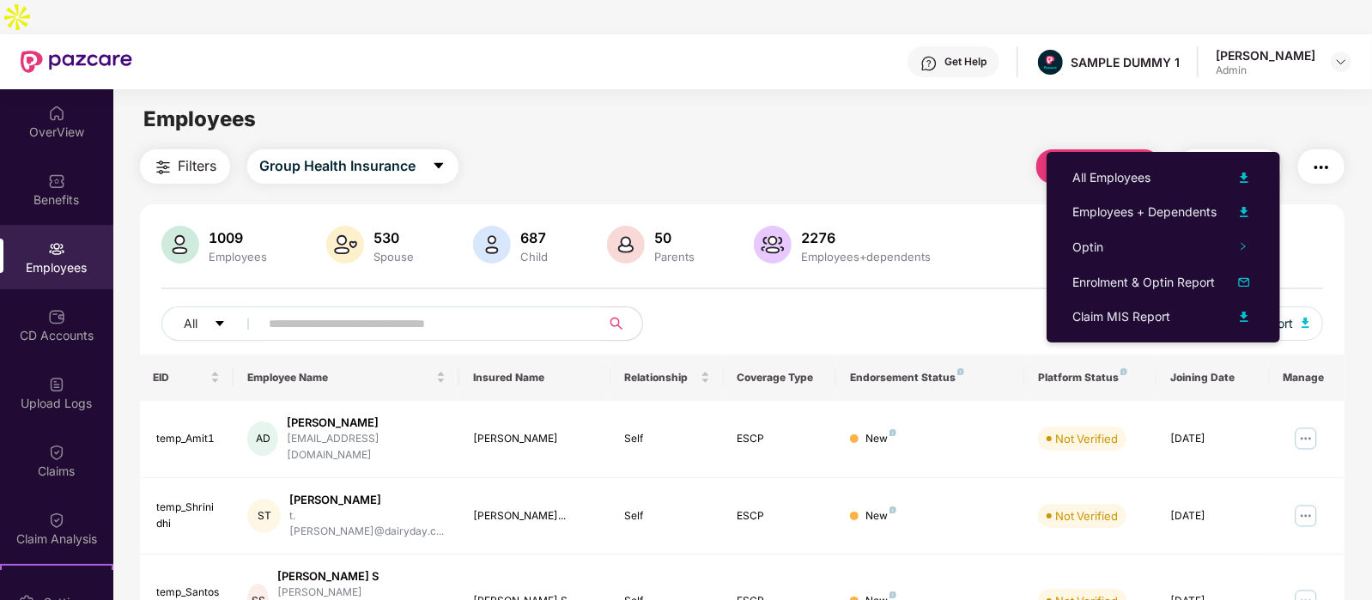
click at [1338, 149] on button "button" at bounding box center [1321, 166] width 46 height 34
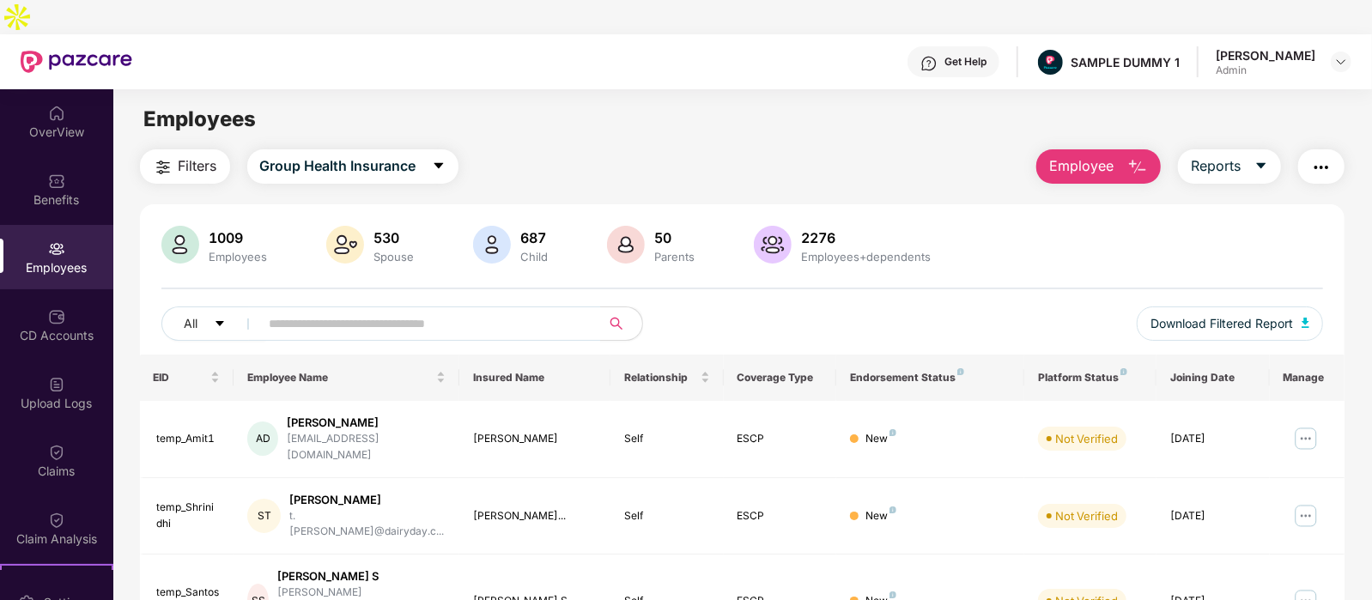
click at [831, 103] on div "Employees" at bounding box center [742, 119] width 1258 height 33
click at [58, 293] on div "CD Accounts" at bounding box center [56, 325] width 113 height 64
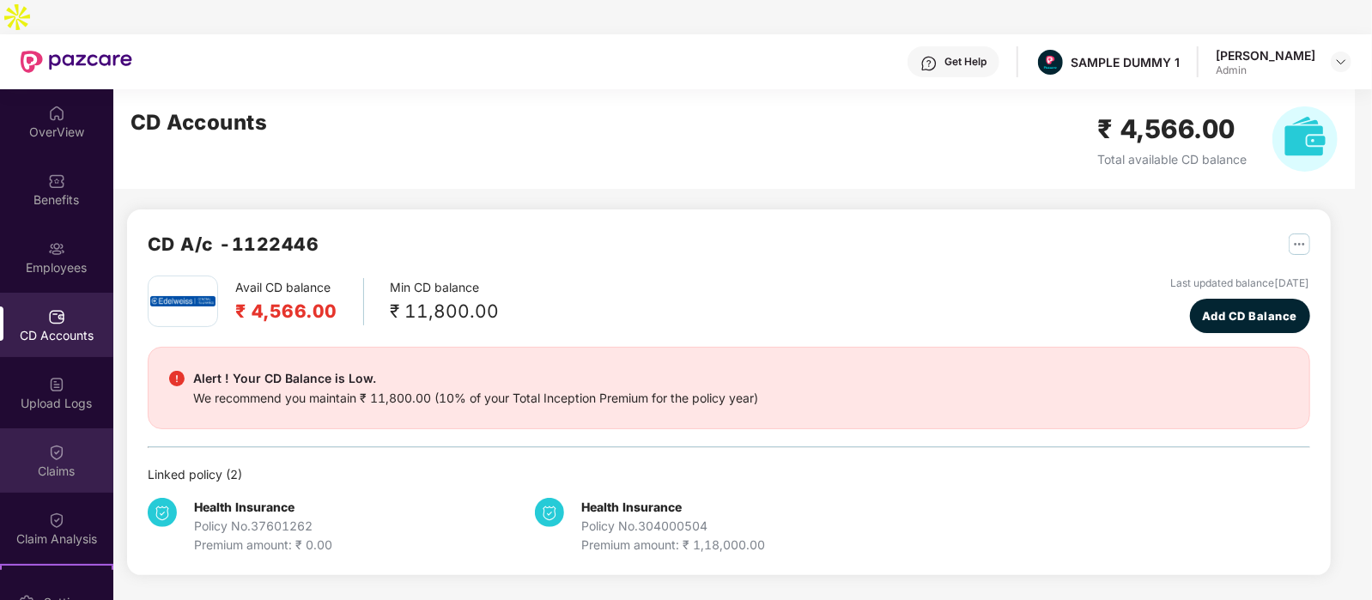
click at [51, 463] on div "Claims" at bounding box center [56, 471] width 113 height 17
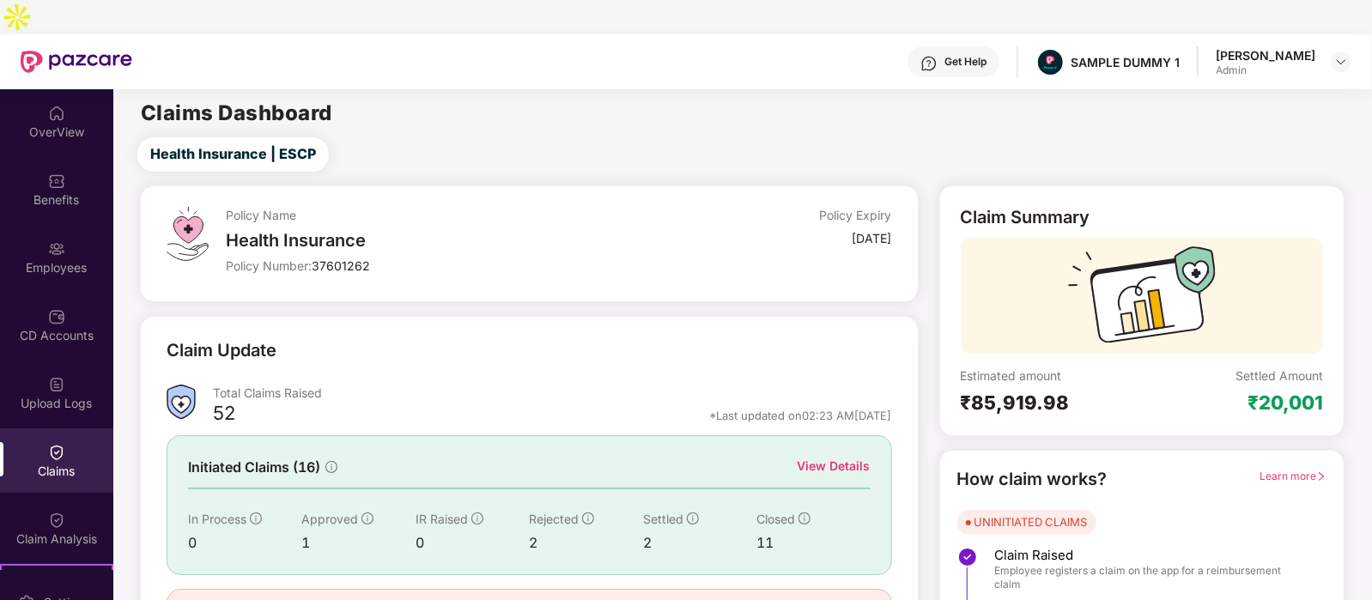
click at [839, 457] on div "View Details" at bounding box center [834, 466] width 73 height 19
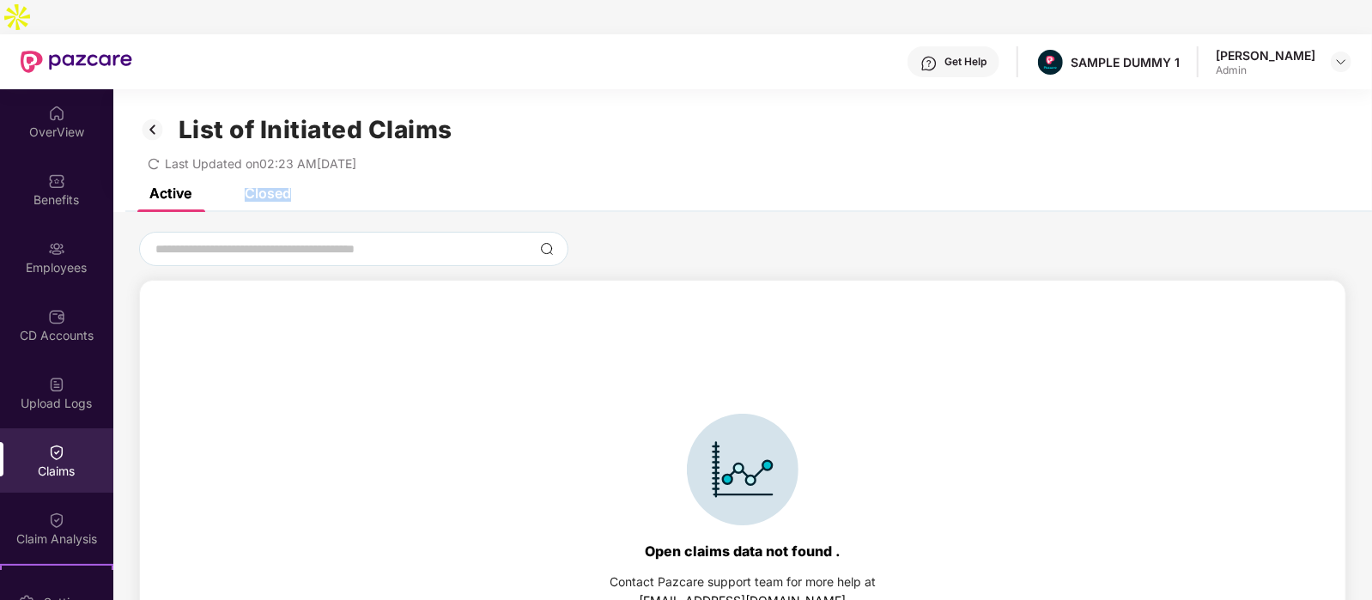
click at [264, 185] on div "Closed" at bounding box center [268, 193] width 46 height 17
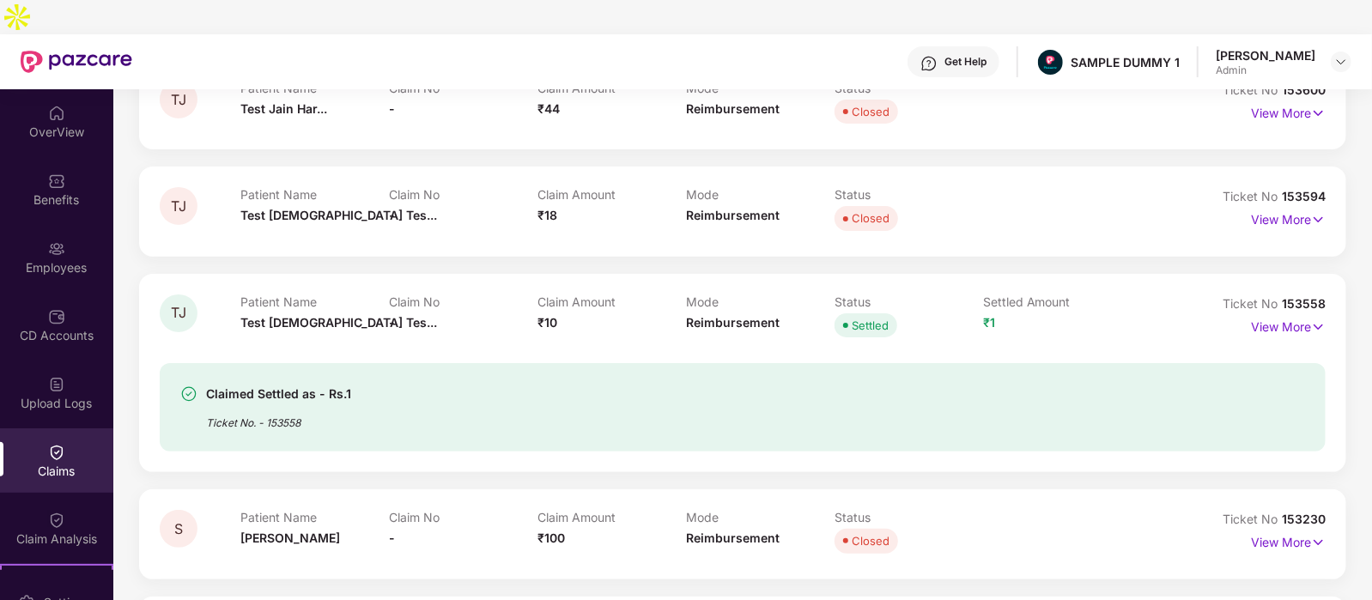
scroll to position [221, 0]
click at [1286, 313] on p "View More" at bounding box center [1288, 324] width 75 height 23
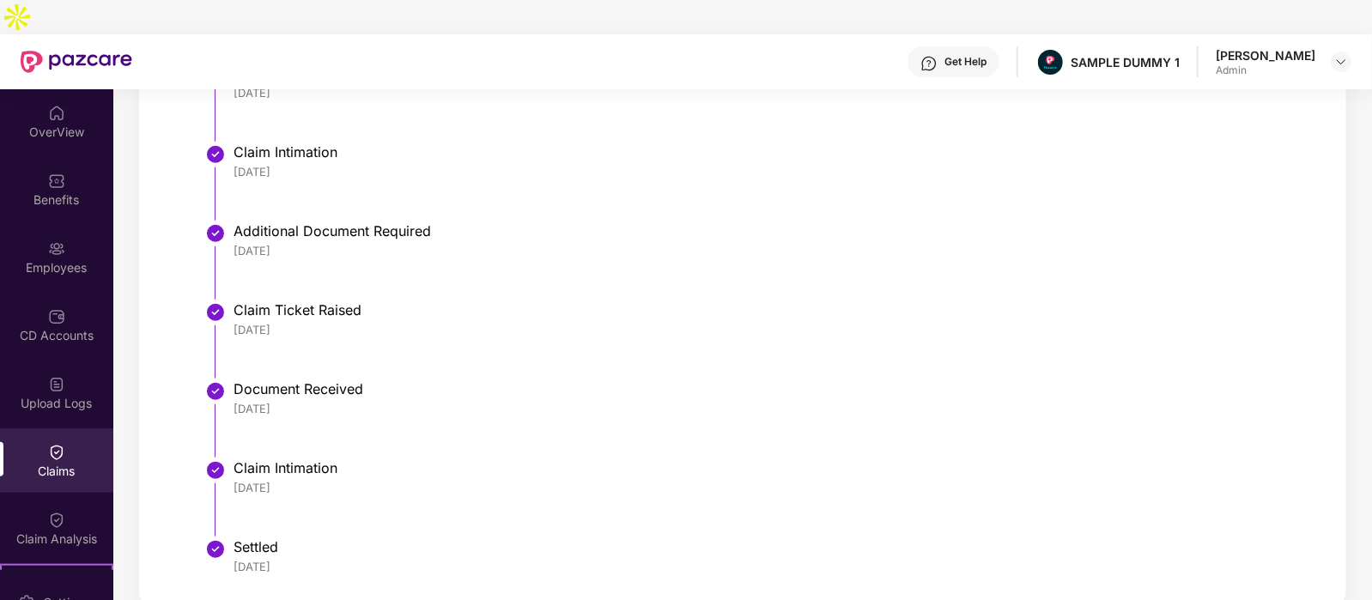
scroll to position [653, 0]
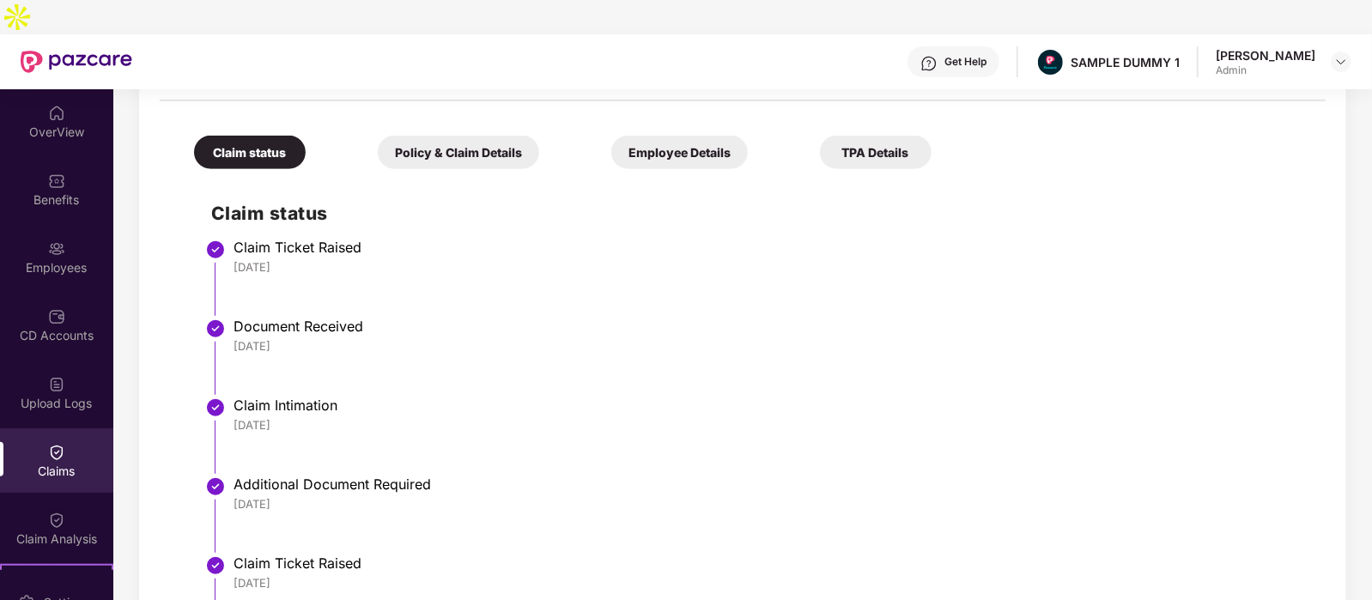
click at [418, 136] on div "Policy & Claim Details" at bounding box center [458, 152] width 161 height 33
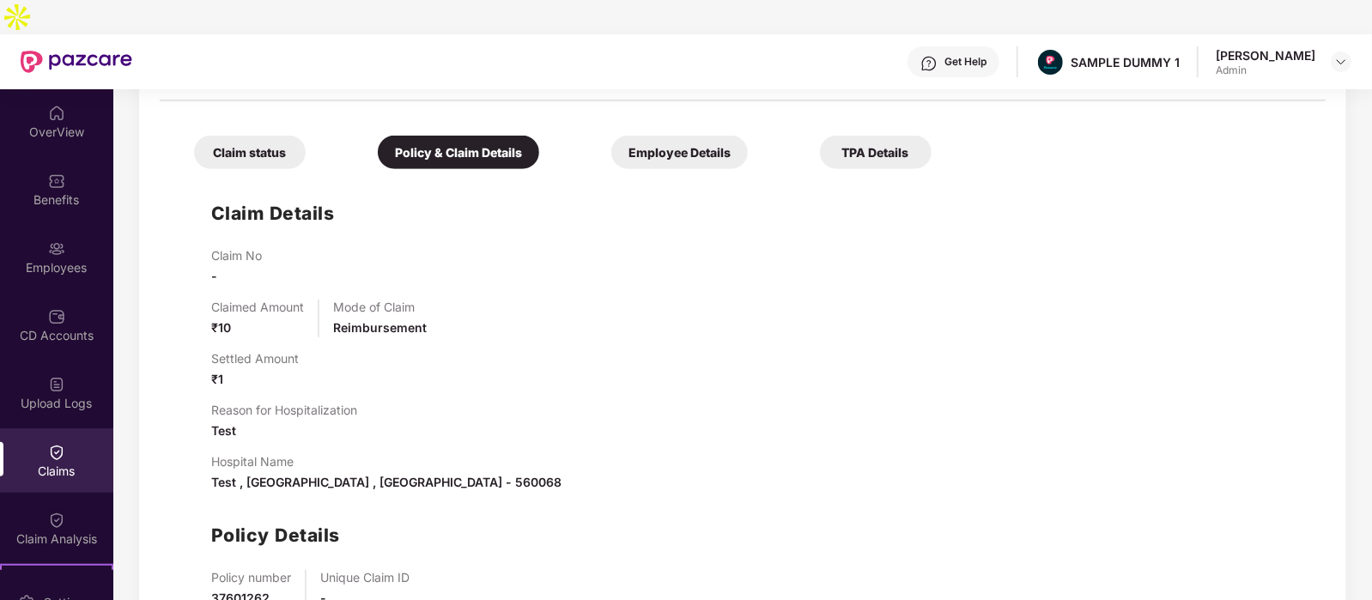
click at [611, 136] on div "Employee Details" at bounding box center [679, 152] width 137 height 33
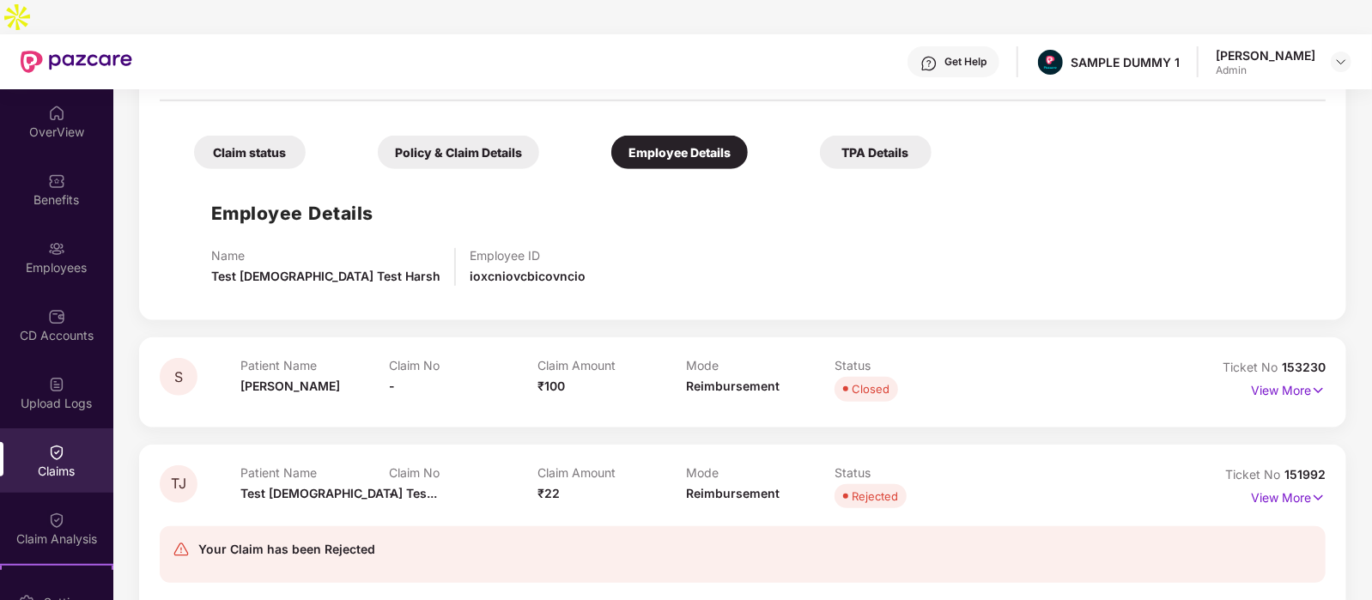
click at [820, 136] on div "TPA Details" at bounding box center [876, 152] width 112 height 33
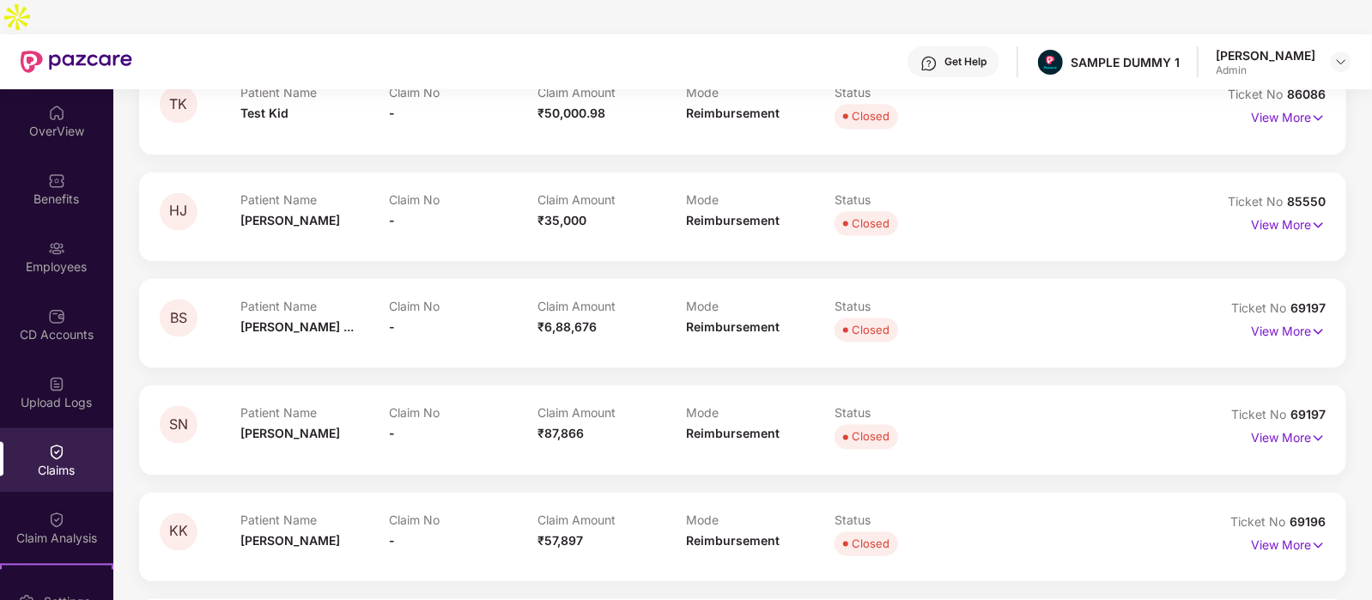
scroll to position [2096, 0]
click at [20, 531] on div "Claim Analysis" at bounding box center [56, 539] width 113 height 17
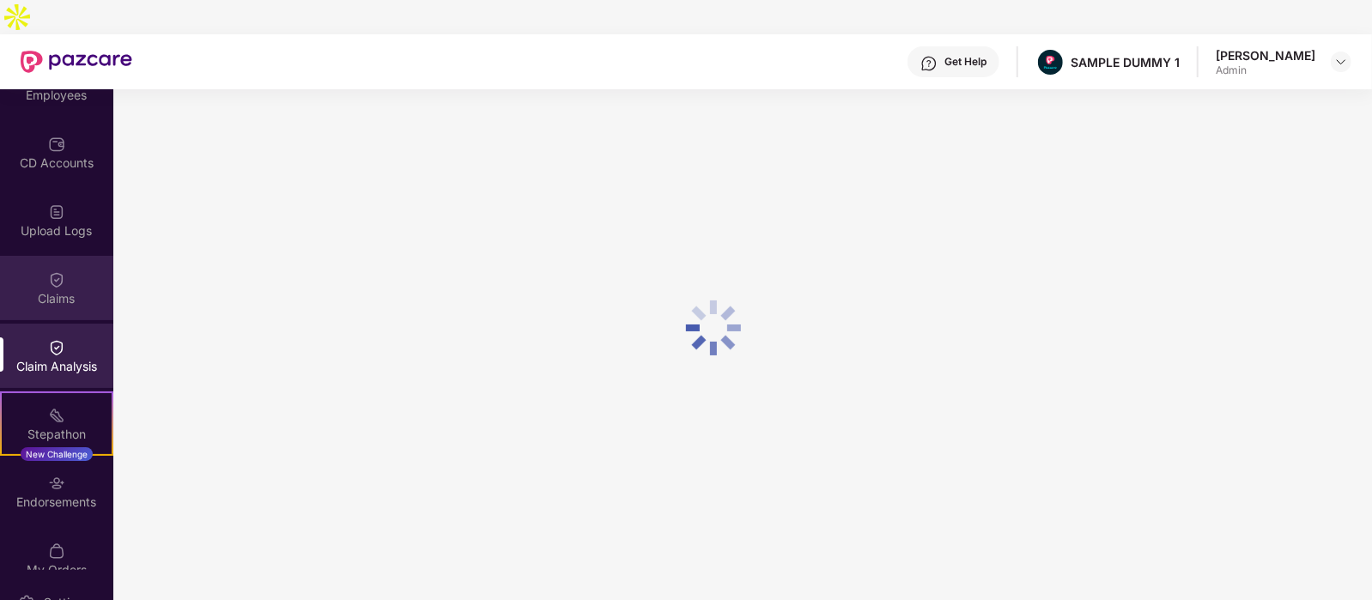
scroll to position [265, 0]
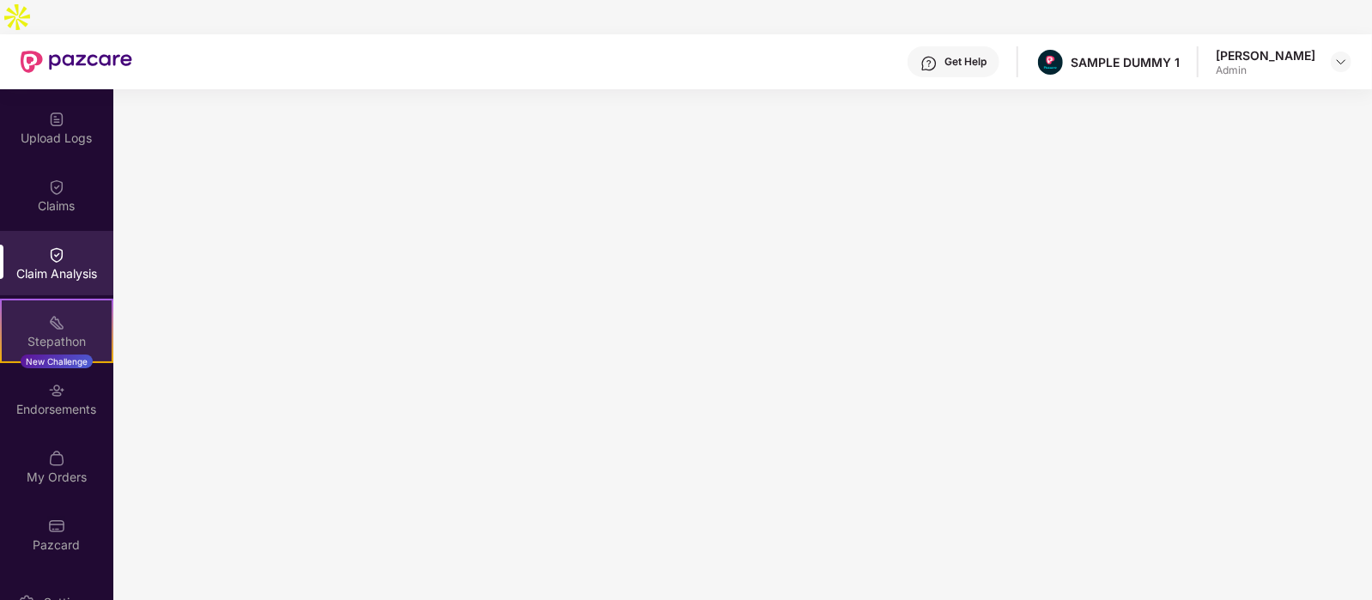
click at [33, 299] on div "Stepathon New Challenge" at bounding box center [56, 331] width 113 height 64
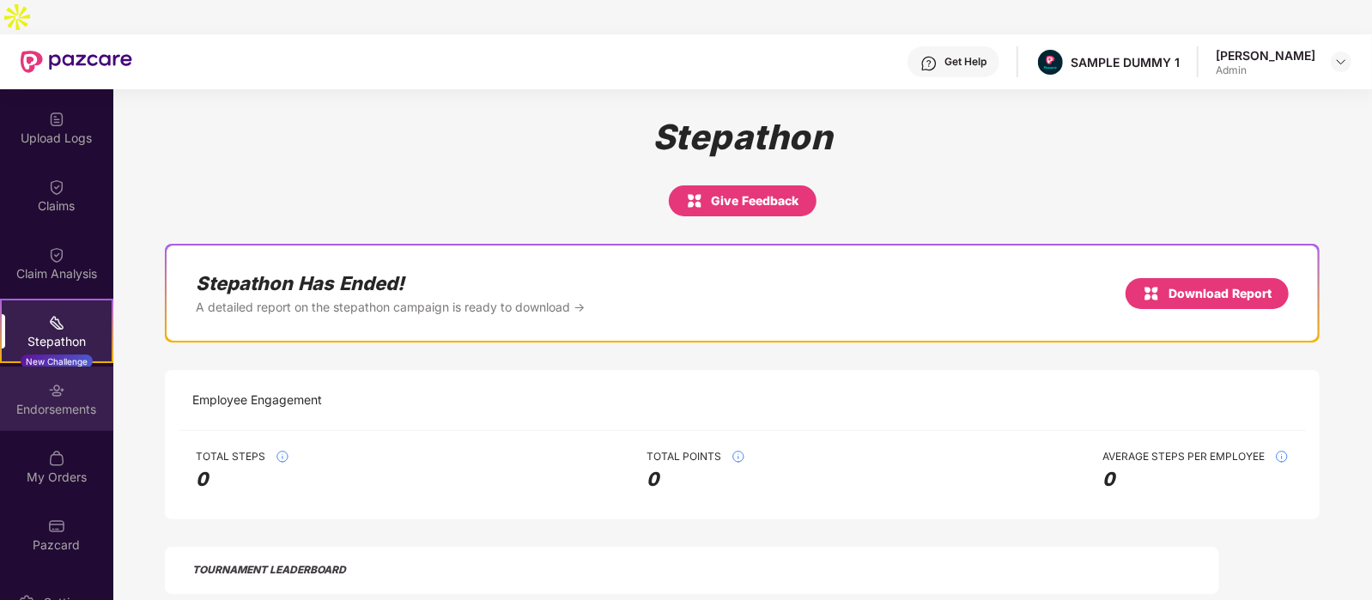
click at [49, 382] on img at bounding box center [56, 390] width 17 height 17
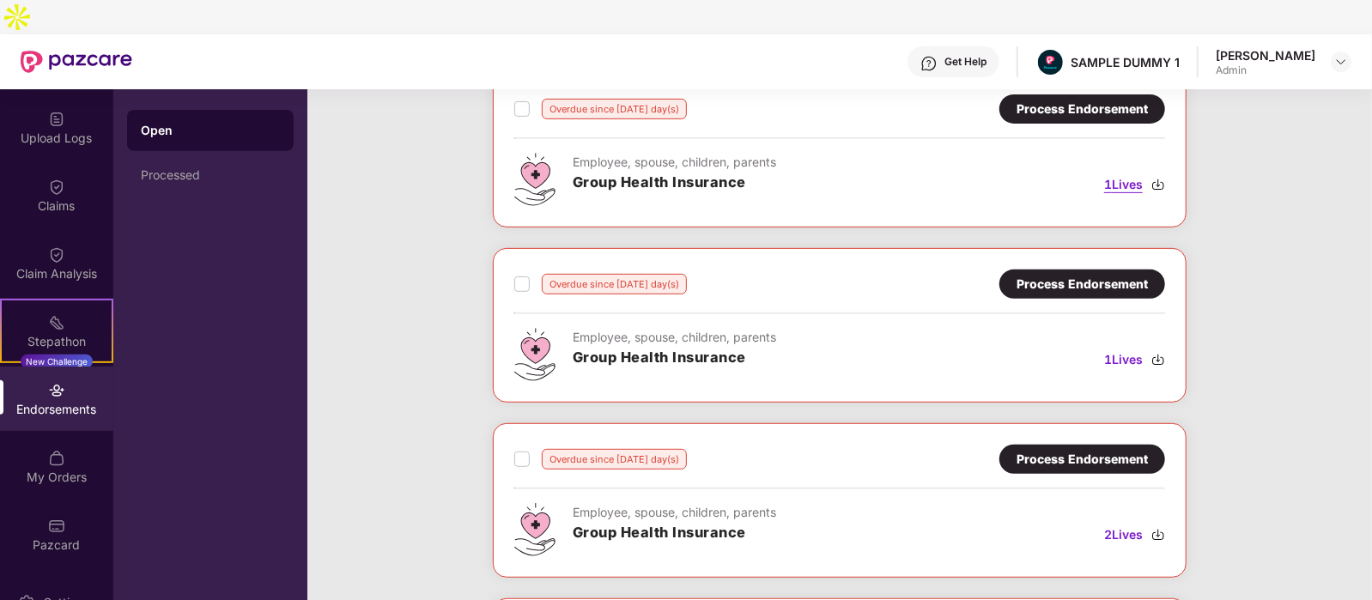
scroll to position [224, 0]
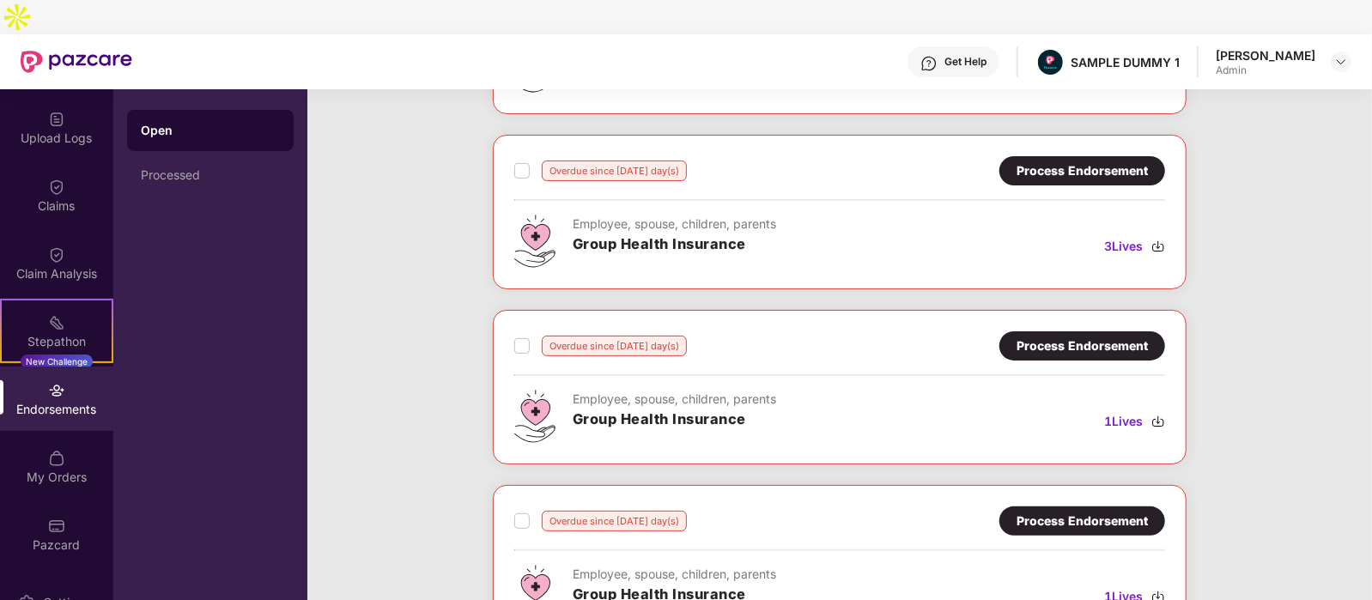
click at [1108, 161] on div "Process Endorsement" at bounding box center [1082, 170] width 131 height 19
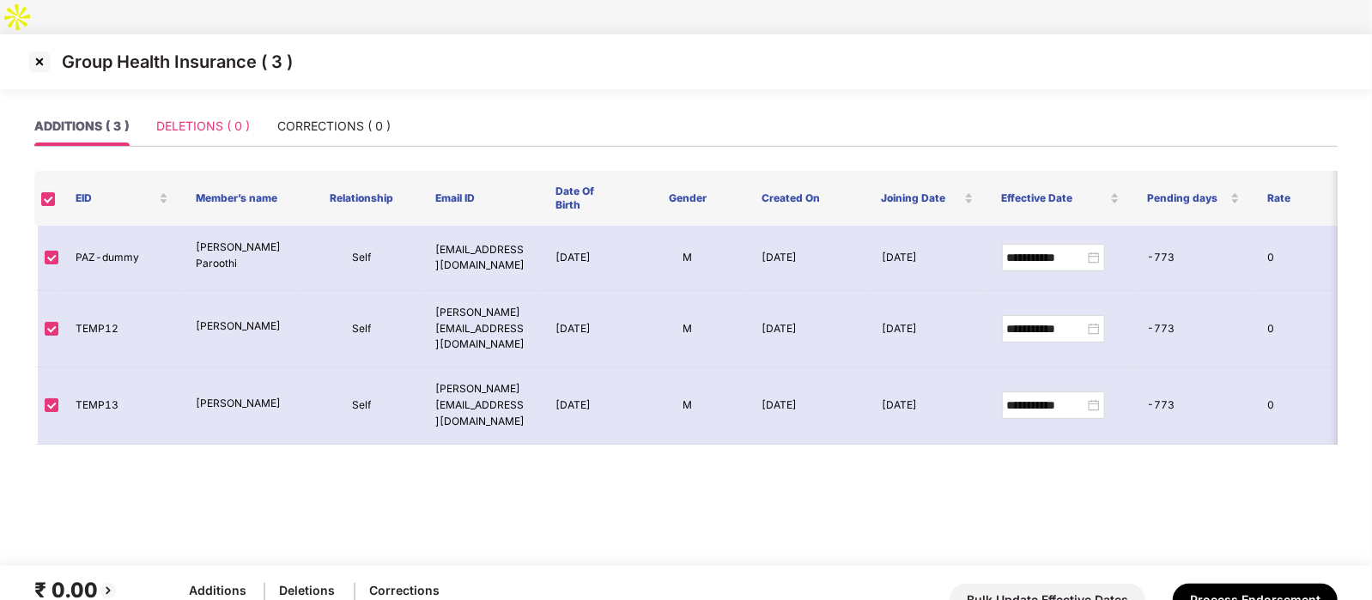
click at [216, 106] on div "DELETIONS ( 0 )" at bounding box center [203, 125] width 94 height 39
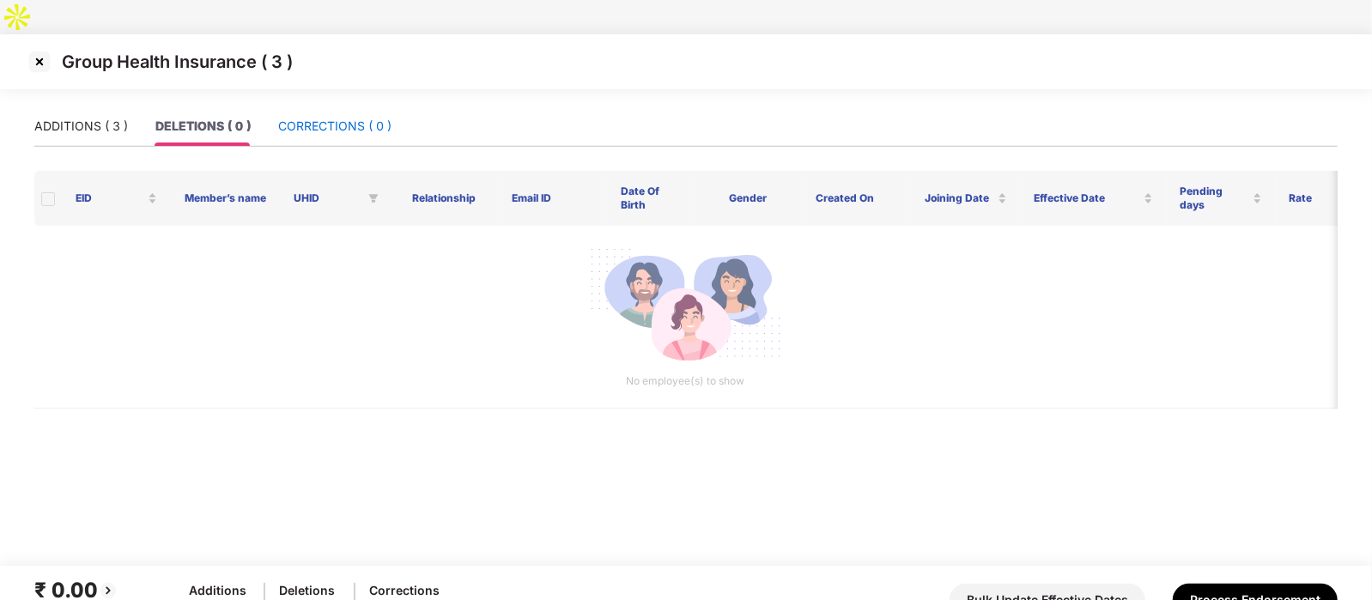
click at [374, 117] on div "CORRECTIONS ( 0 )" at bounding box center [334, 126] width 113 height 19
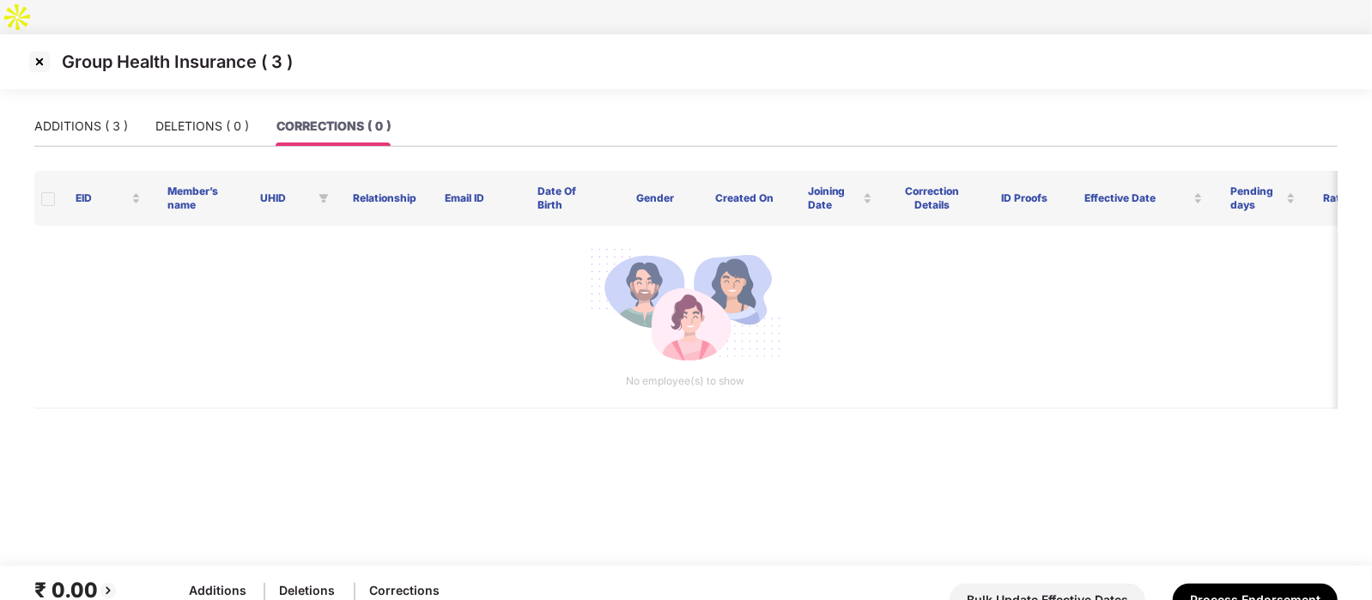
click at [35, 48] on img at bounding box center [39, 61] width 27 height 27
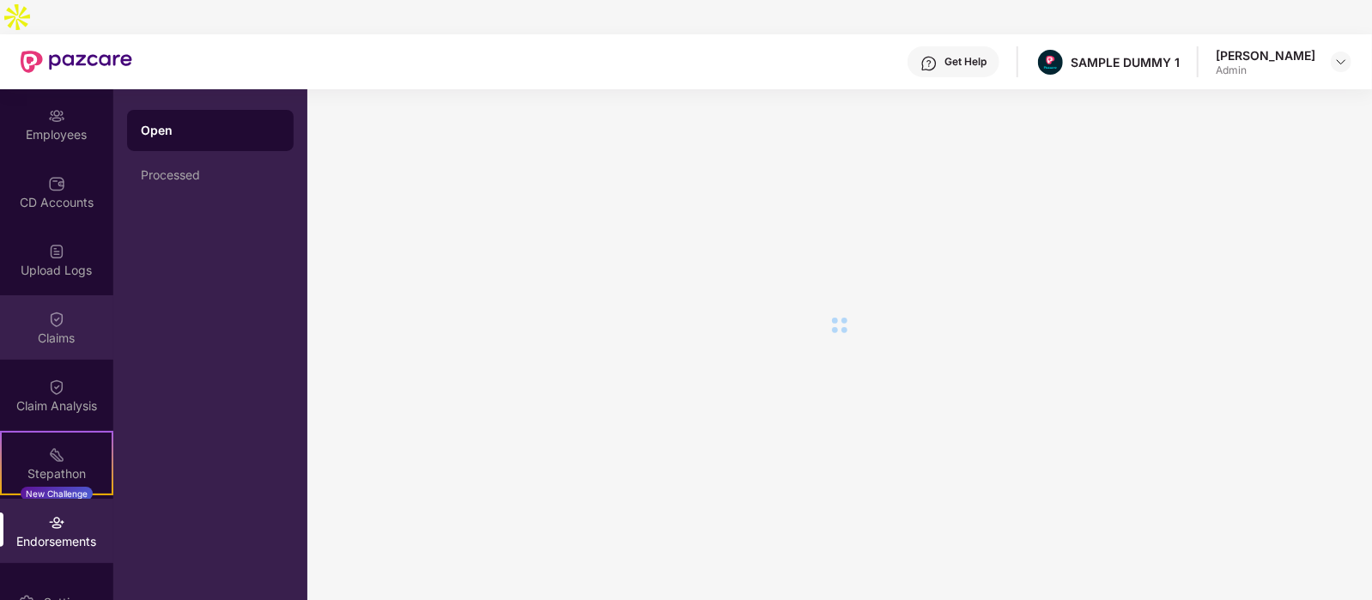
scroll to position [139, 0]
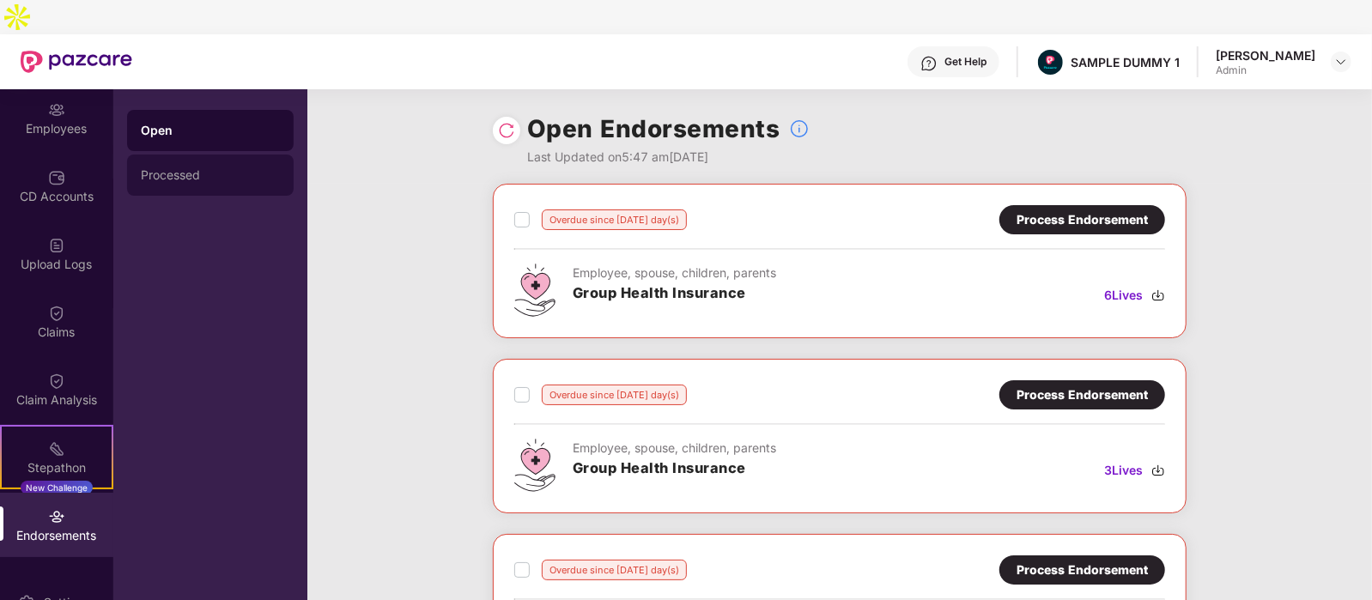
click at [209, 155] on div "Processed" at bounding box center [210, 175] width 167 height 41
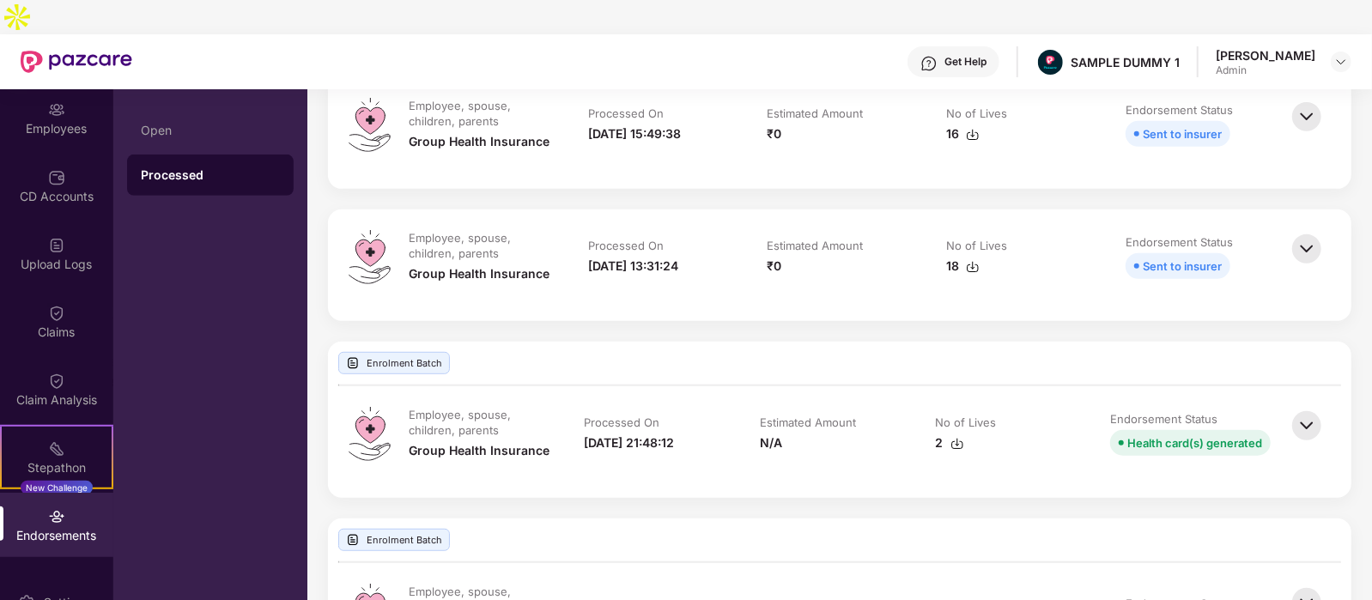
scroll to position [707, 0]
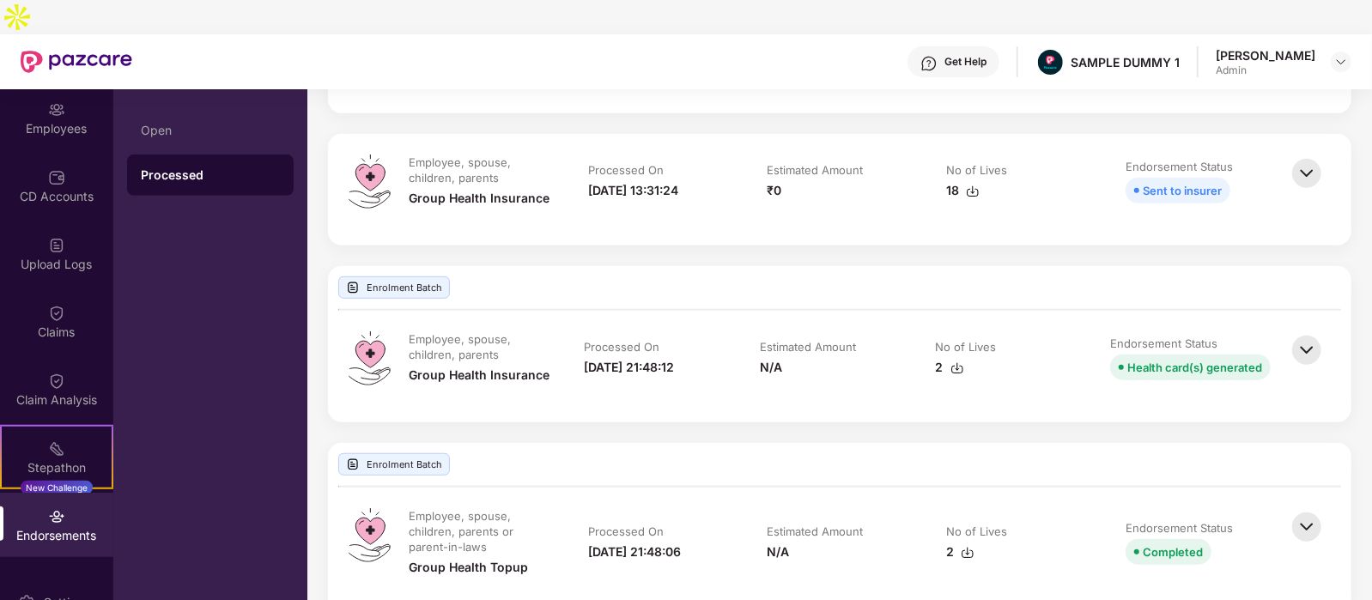
click at [1305, 331] on img at bounding box center [1307, 350] width 38 height 38
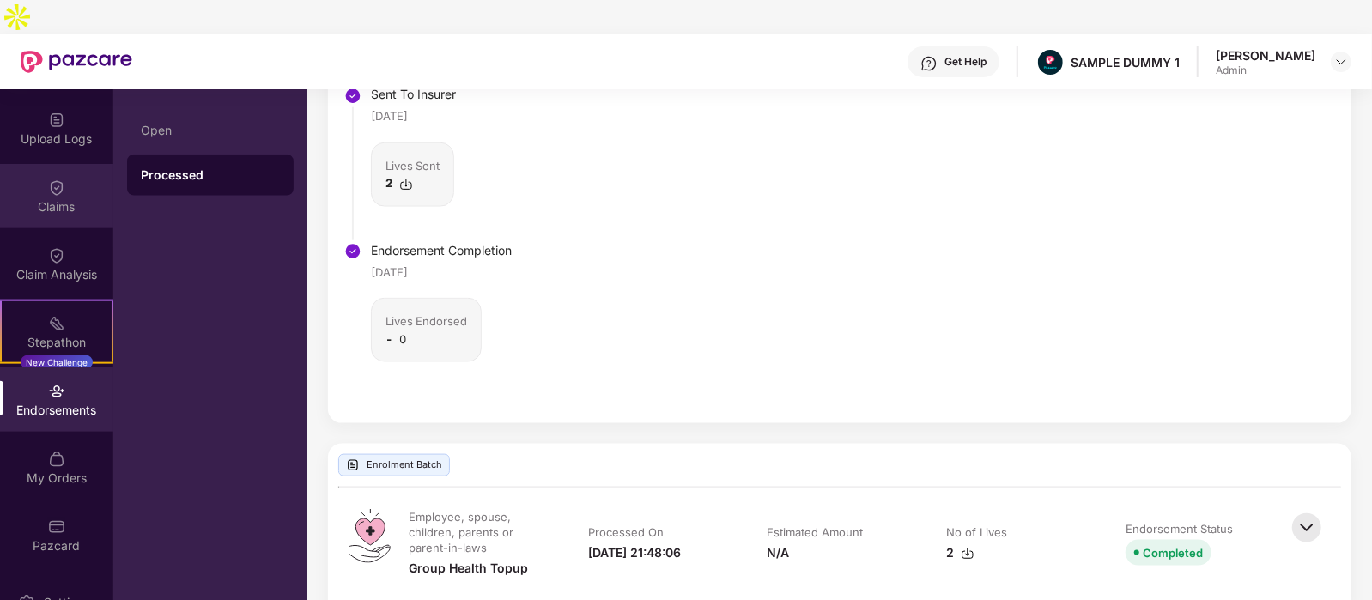
scroll to position [0, 0]
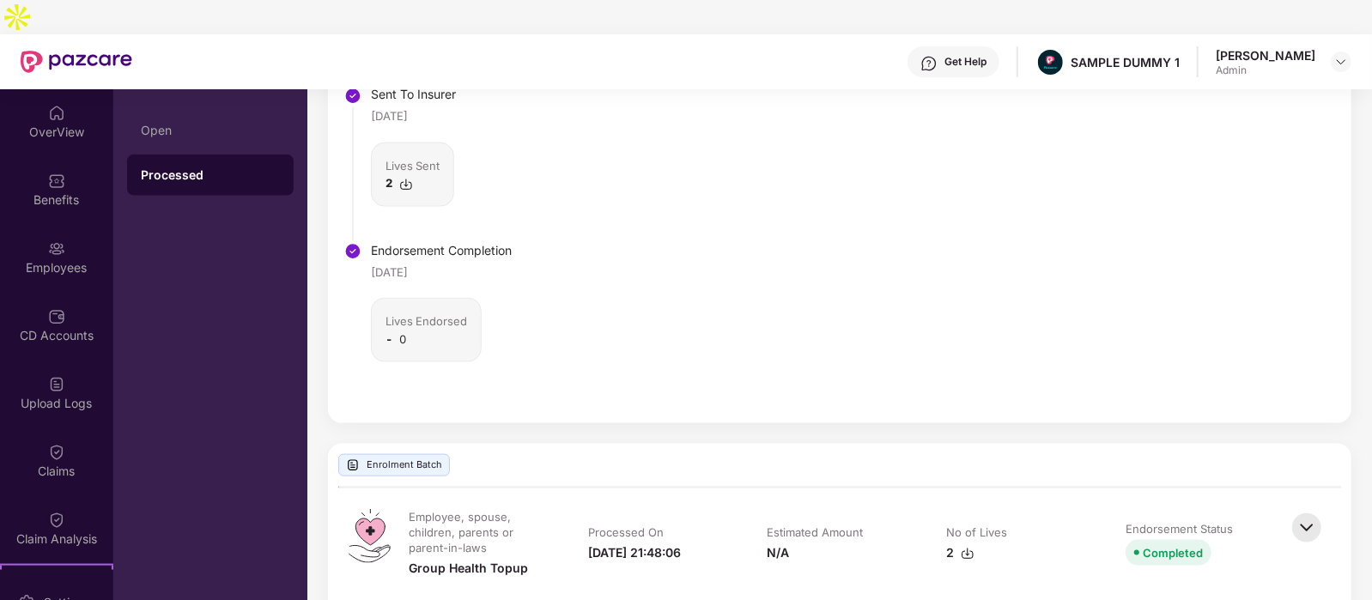
click at [62, 118] on div "OverView" at bounding box center [56, 121] width 113 height 64
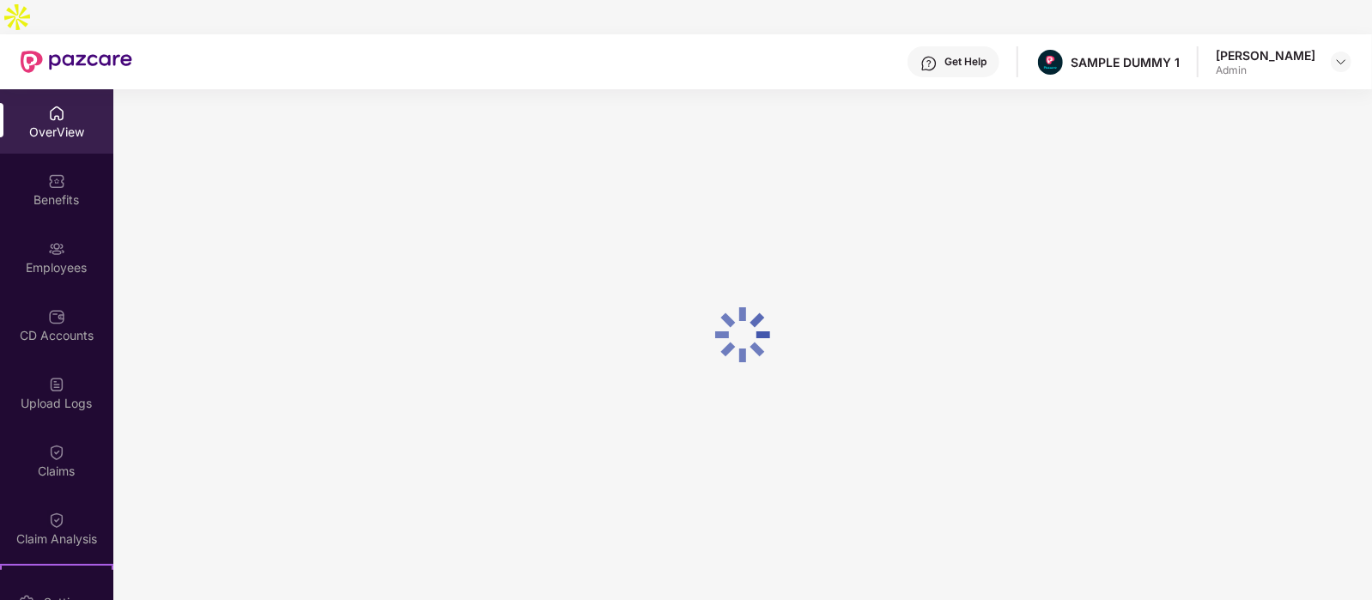
scroll to position [55, 0]
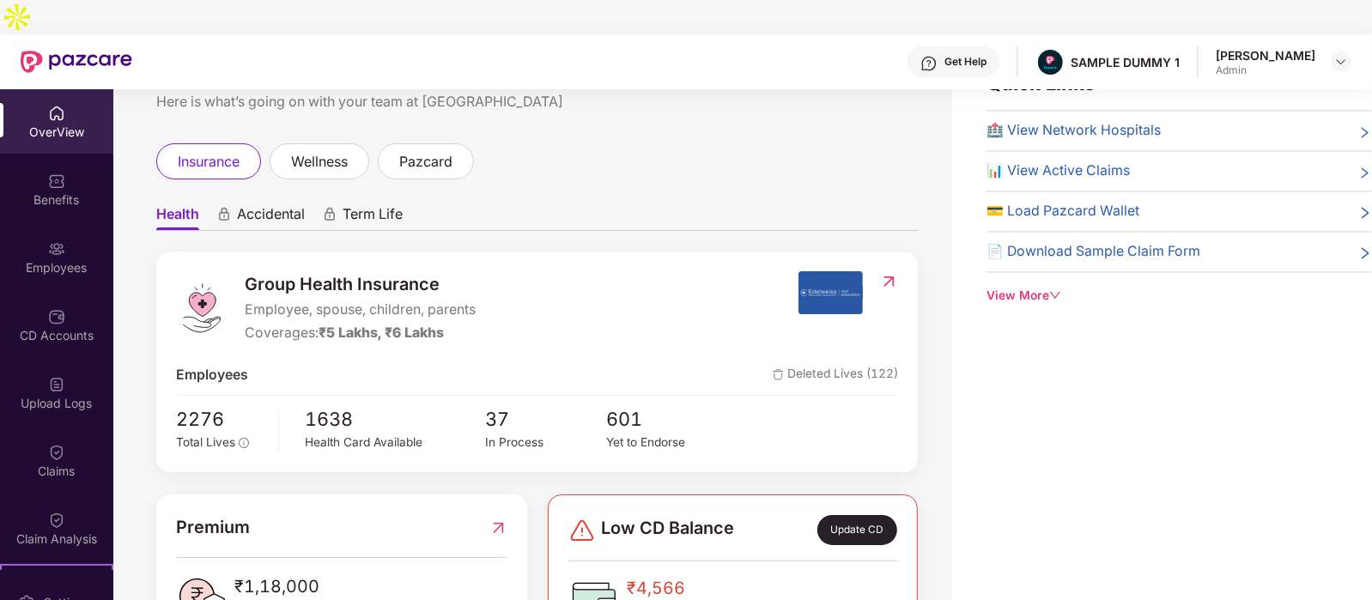
click at [938, 55] on img at bounding box center [928, 63] width 17 height 17
click at [754, 197] on ul "Health Accidental Term Life" at bounding box center [537, 214] width 762 height 34
